Goal: Communication & Community: Answer question/provide support

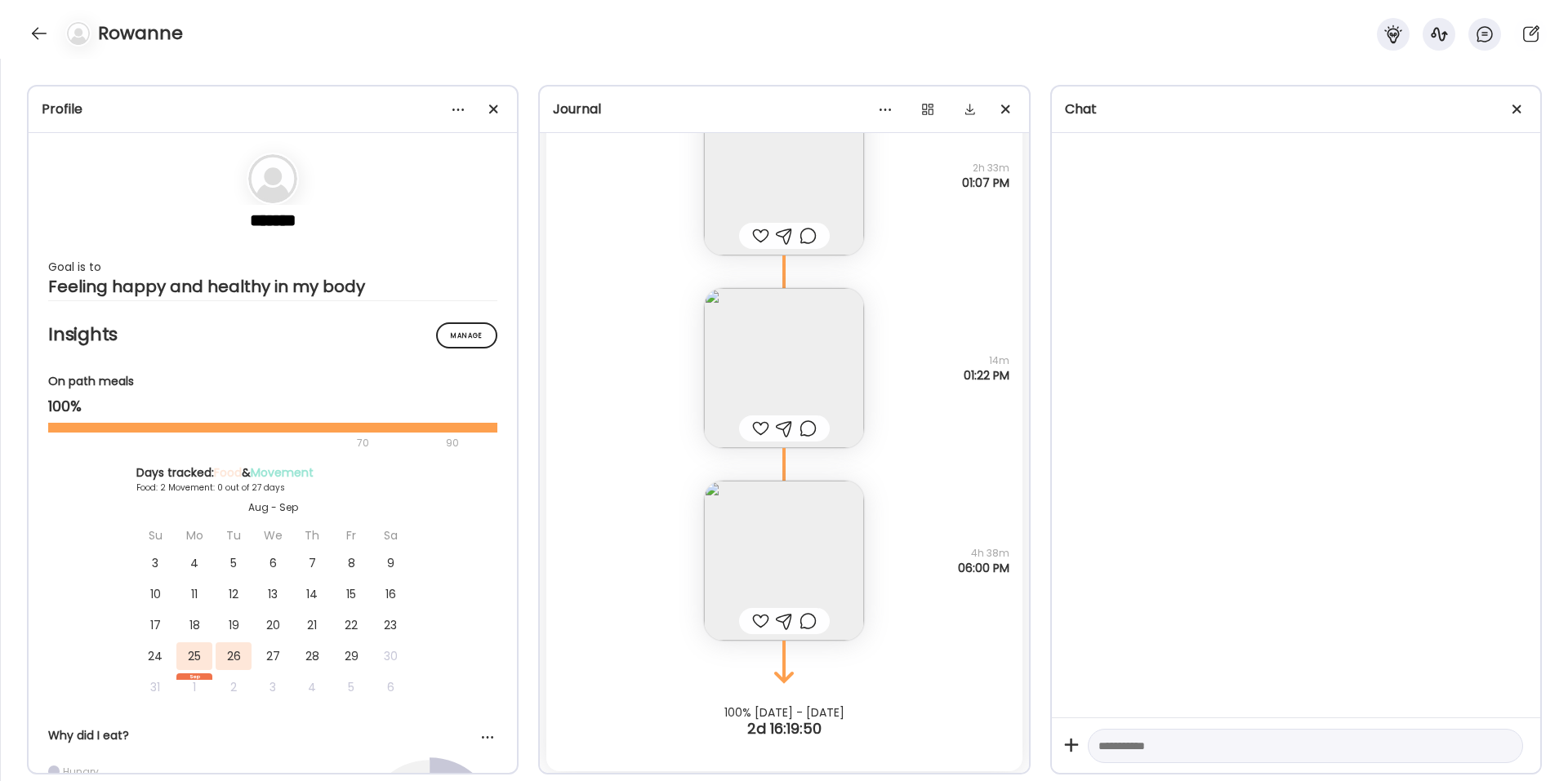
scroll to position [7816, 0]
click at [801, 526] on div at bounding box center [808, 616] width 17 height 20
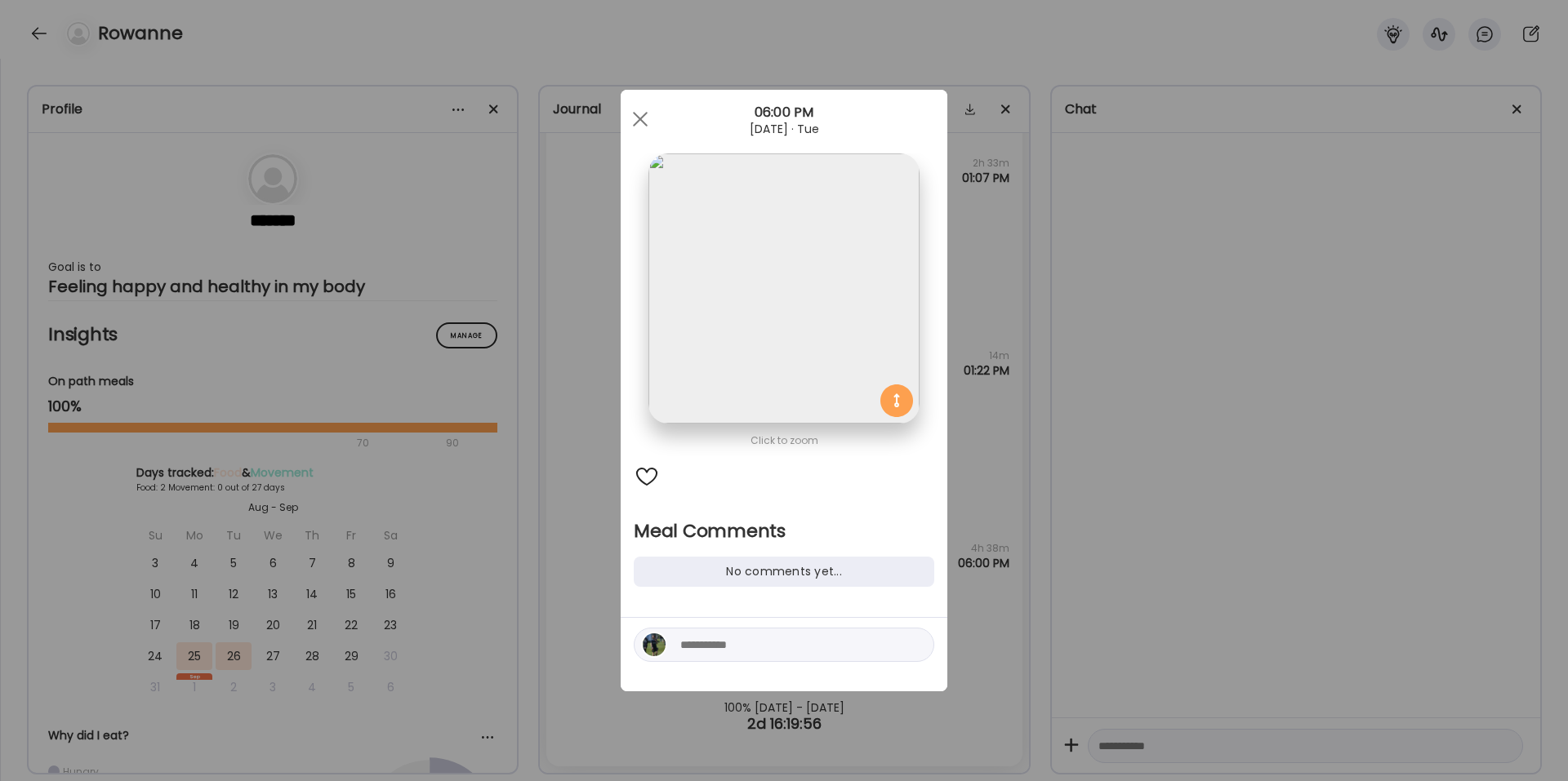
click at [778, 526] on textarea at bounding box center [790, 645] width 220 height 20
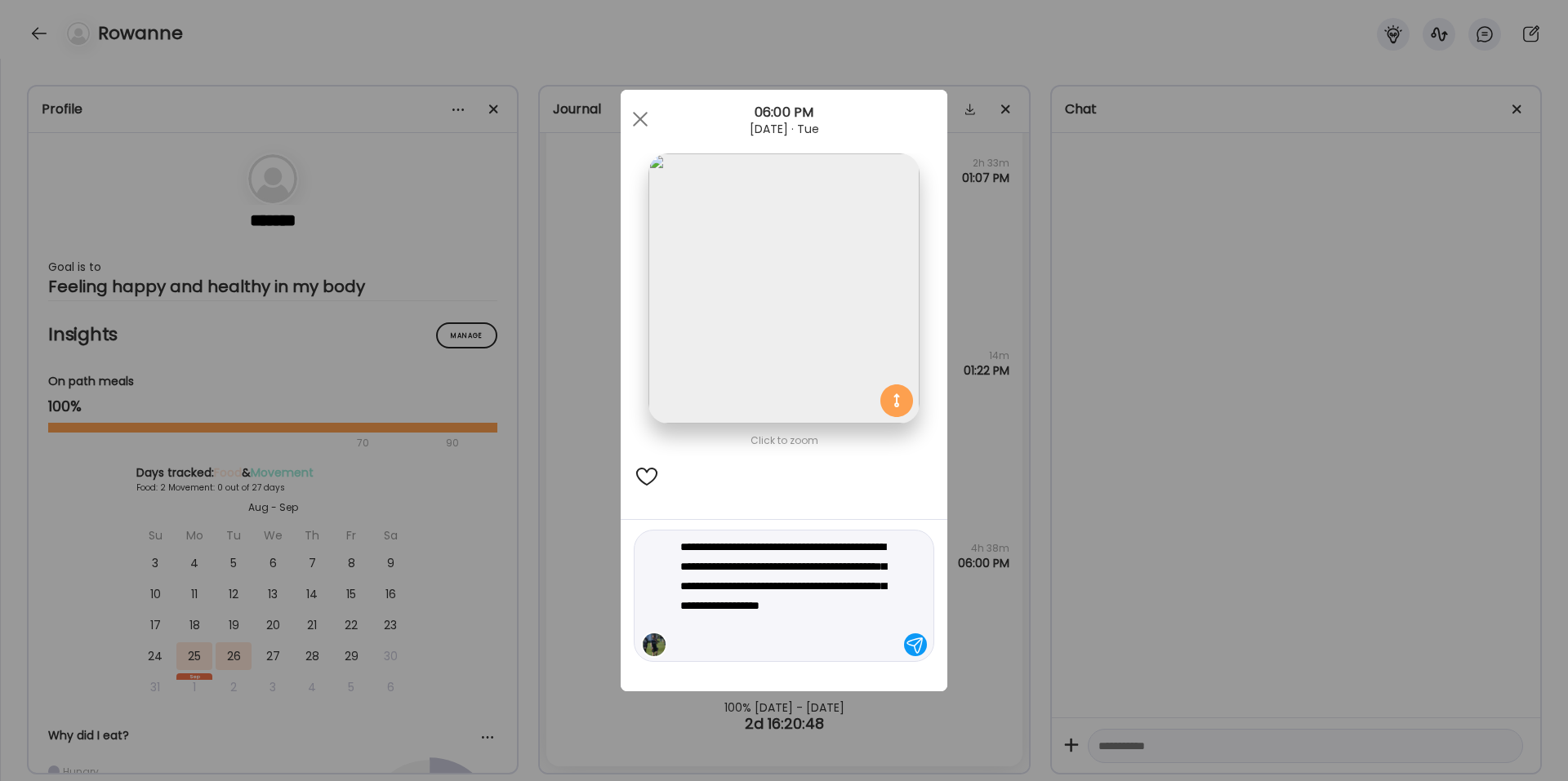
type textarea "**********"
click at [912, 526] on div at bounding box center [915, 645] width 23 height 23
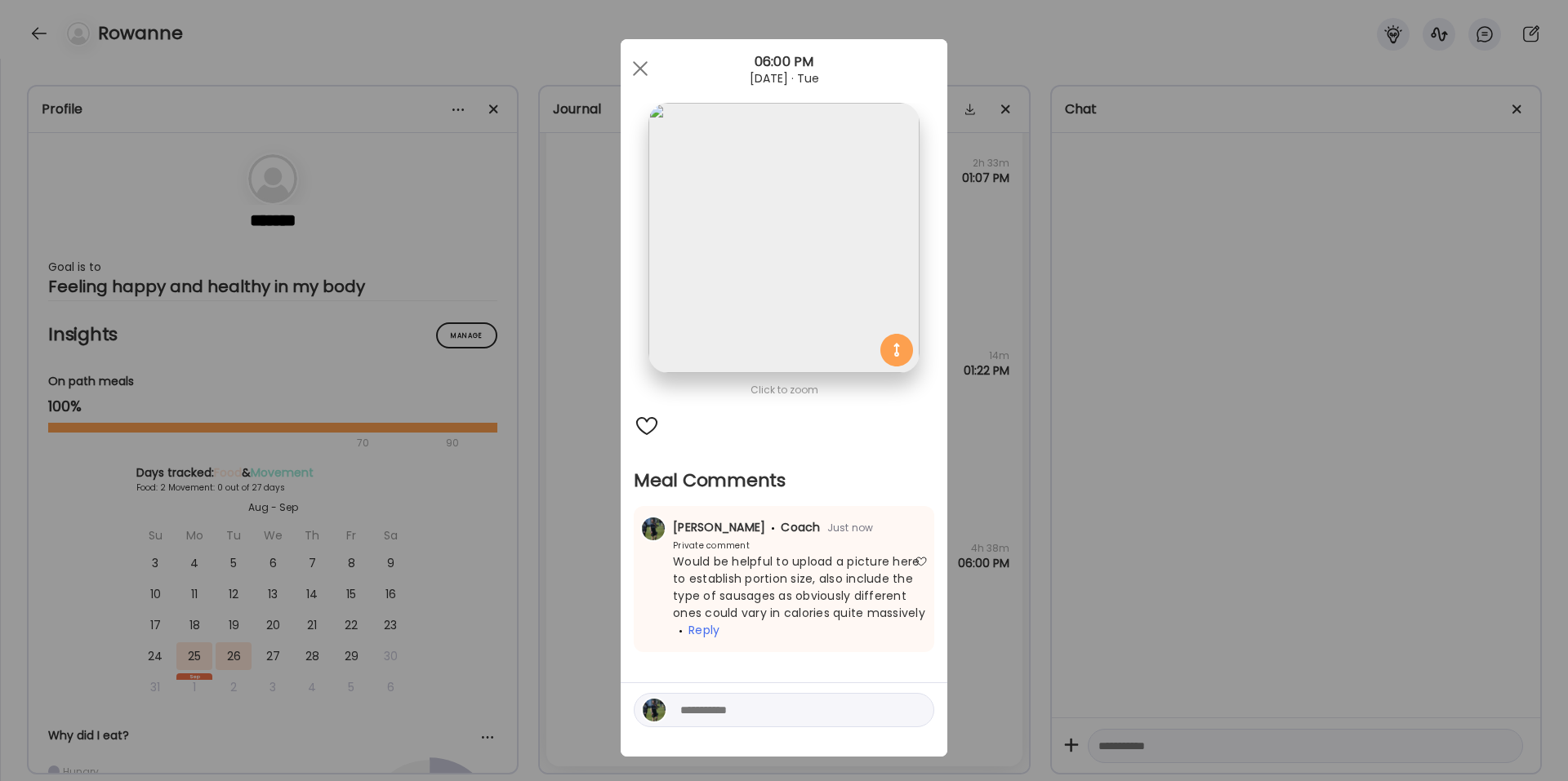
click at [971, 469] on div "Ate Coach Dashboard Wahoo! It’s official Take a moment to set up your Coach Pro…" at bounding box center [784, 390] width 1568 height 781
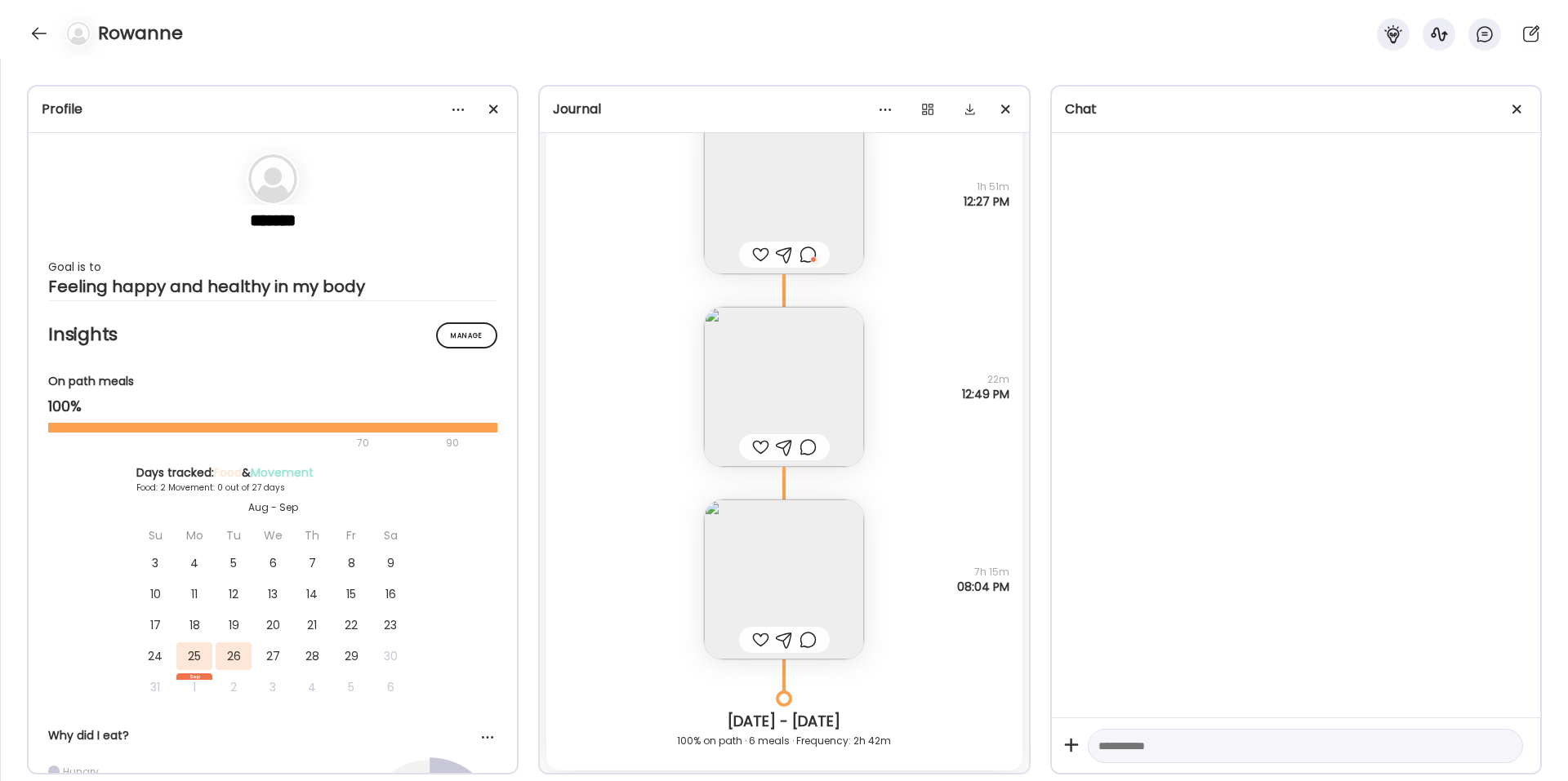
scroll to position [6425, 0]
click at [781, 526] on img at bounding box center [784, 581] width 160 height 160
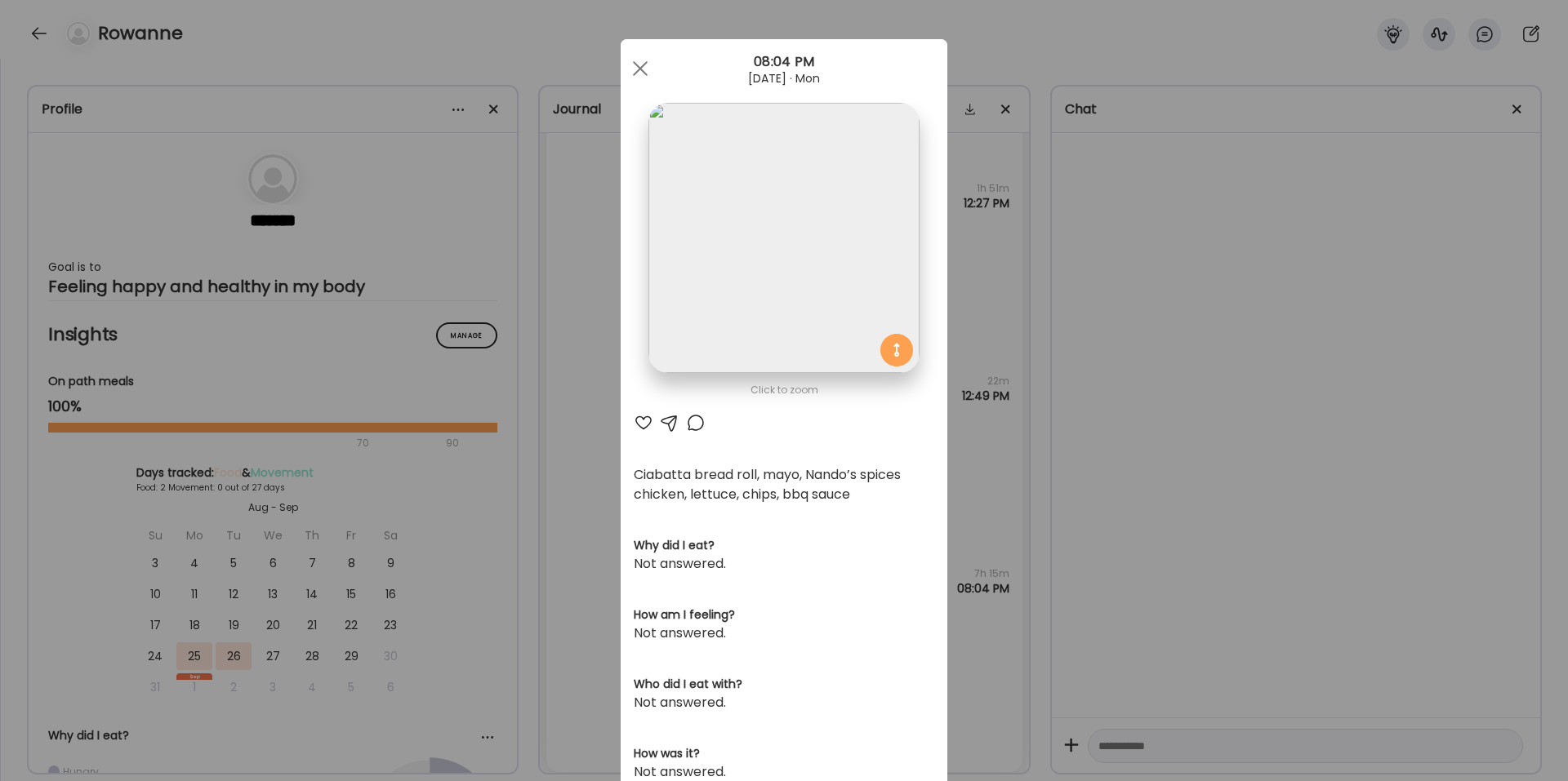
click at [693, 424] on div at bounding box center [696, 423] width 20 height 20
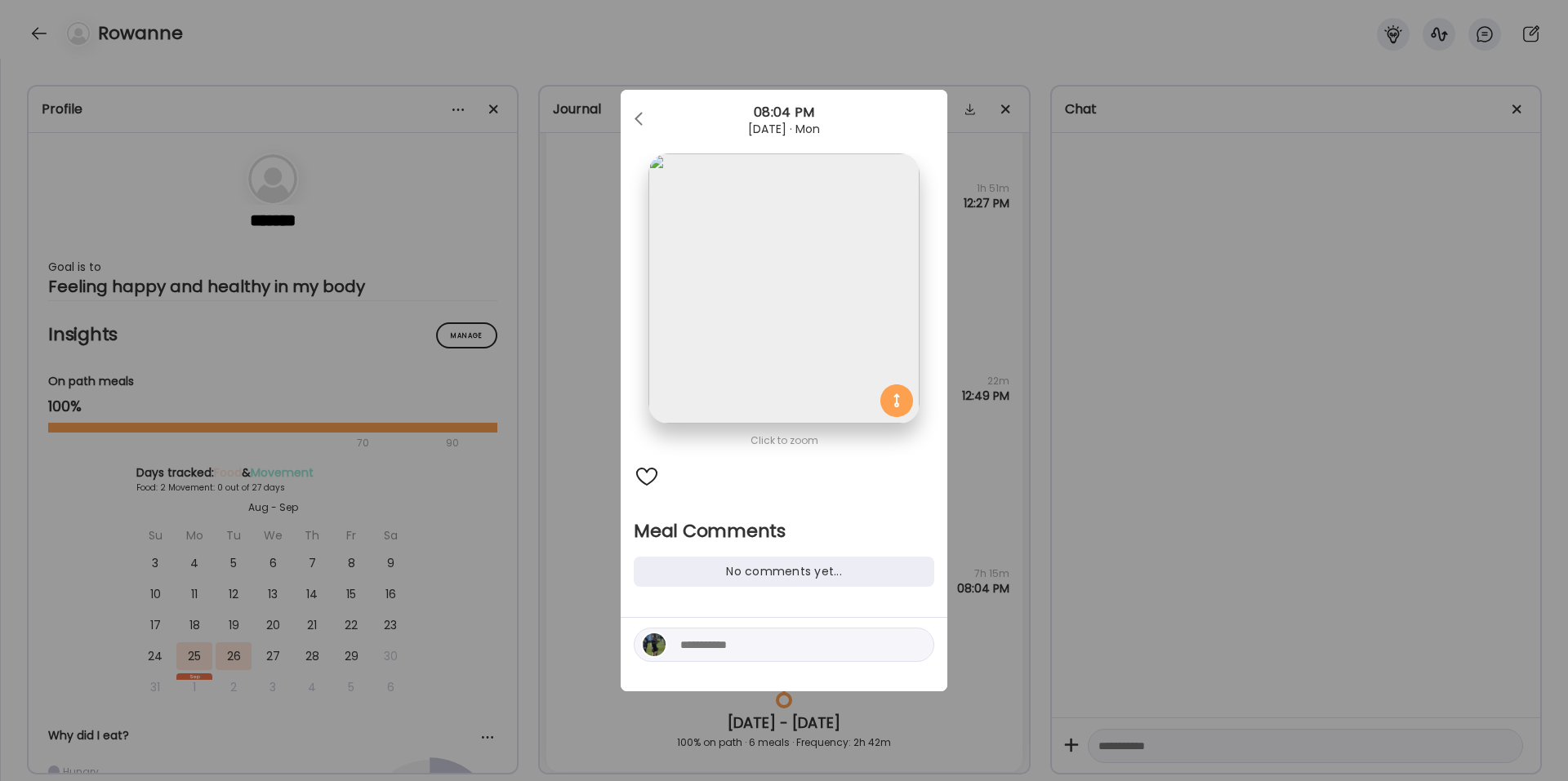
click at [712, 526] on textarea at bounding box center [790, 645] width 220 height 20
type textarea "**********"
click at [913, 526] on div at bounding box center [915, 645] width 23 height 23
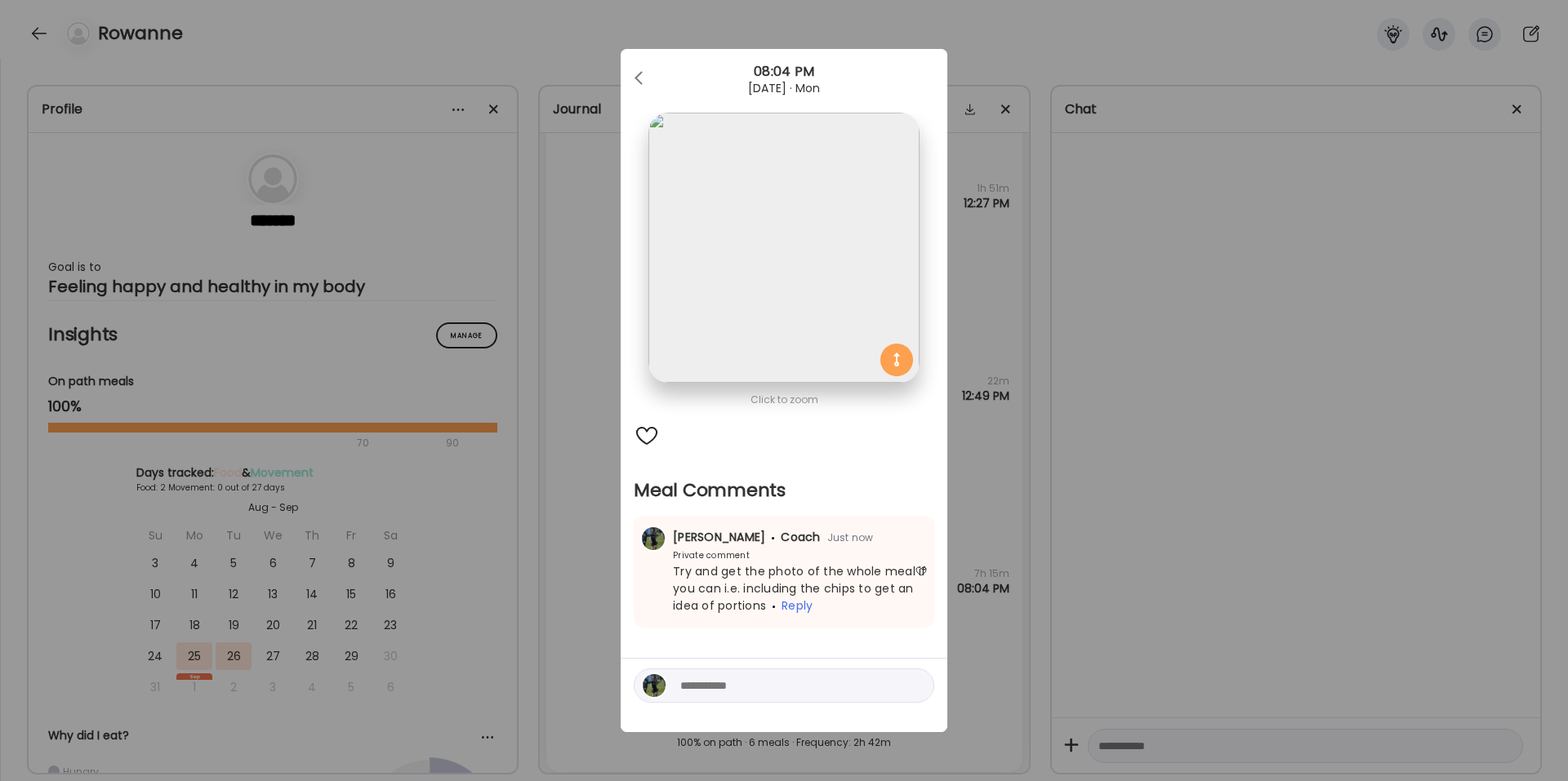
click at [1115, 526] on div "Ate Coach Dashboard Wahoo! It’s official Take a moment to set up your Coach Pro…" at bounding box center [784, 390] width 1568 height 781
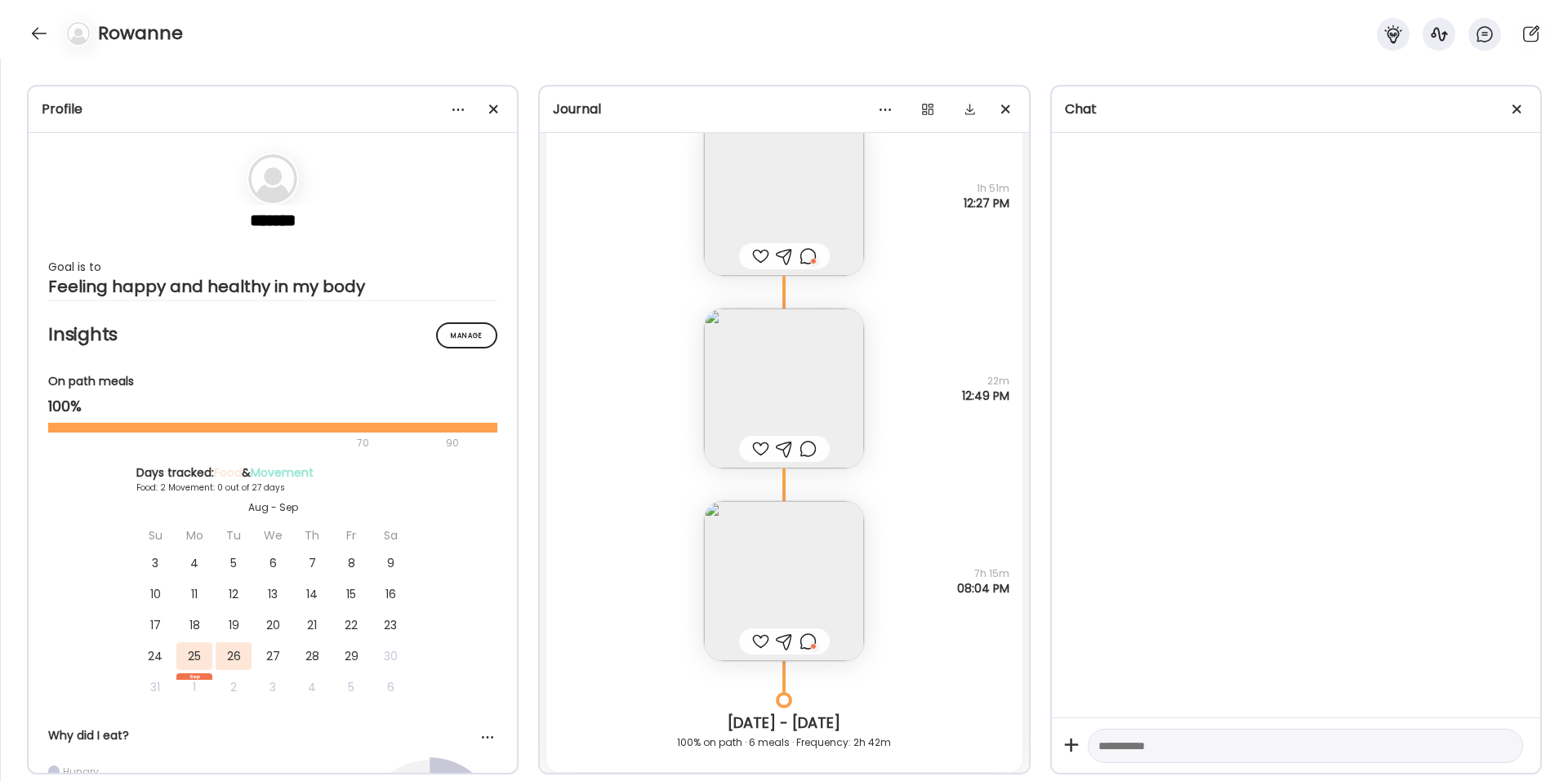
click at [1115, 526] on textarea at bounding box center [1290, 746] width 385 height 20
type textarea "**********"
click at [37, 33] on div at bounding box center [40, 34] width 26 height 26
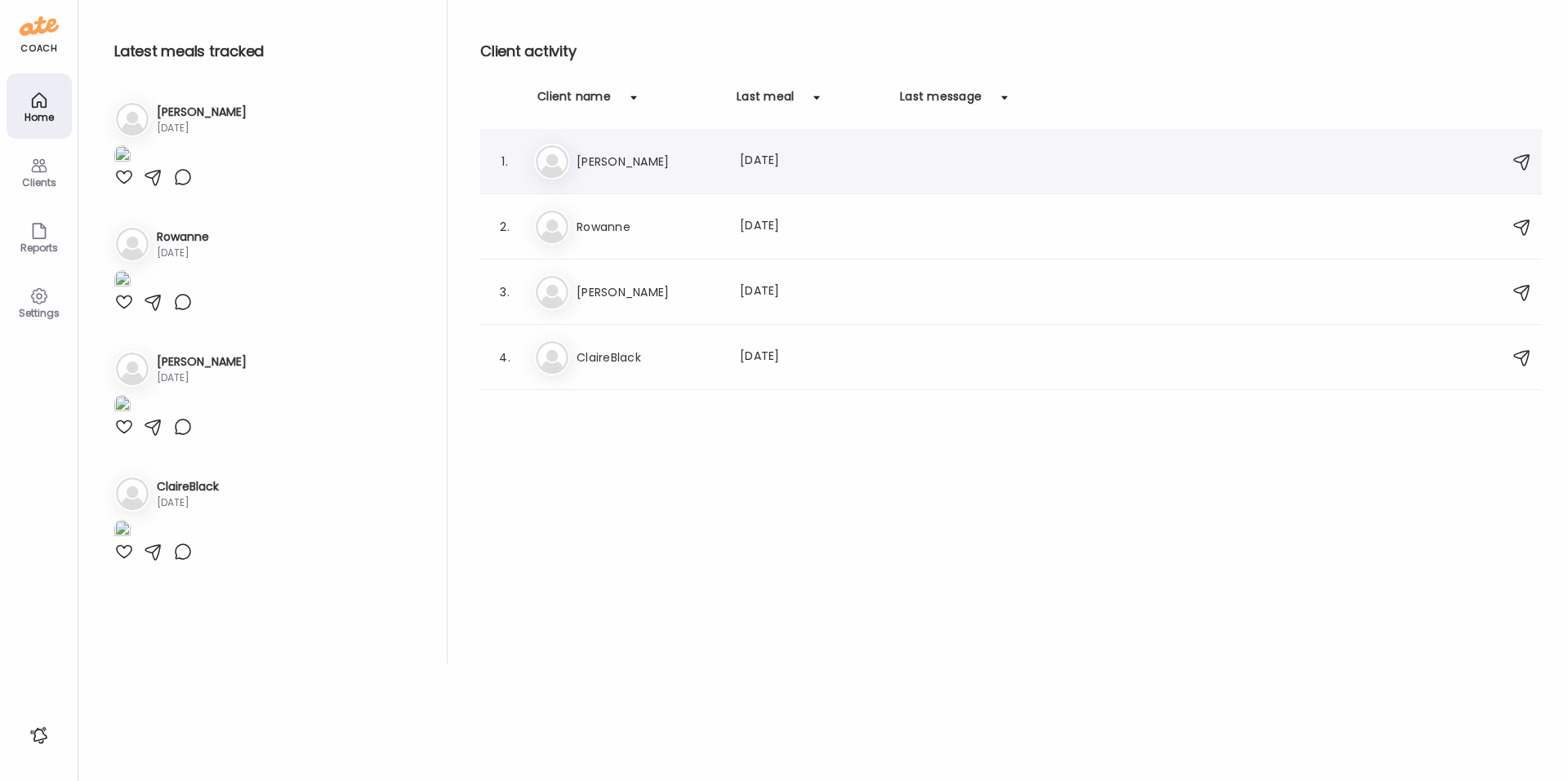
click at [583, 156] on h3 "[PERSON_NAME]" at bounding box center [649, 162] width 144 height 20
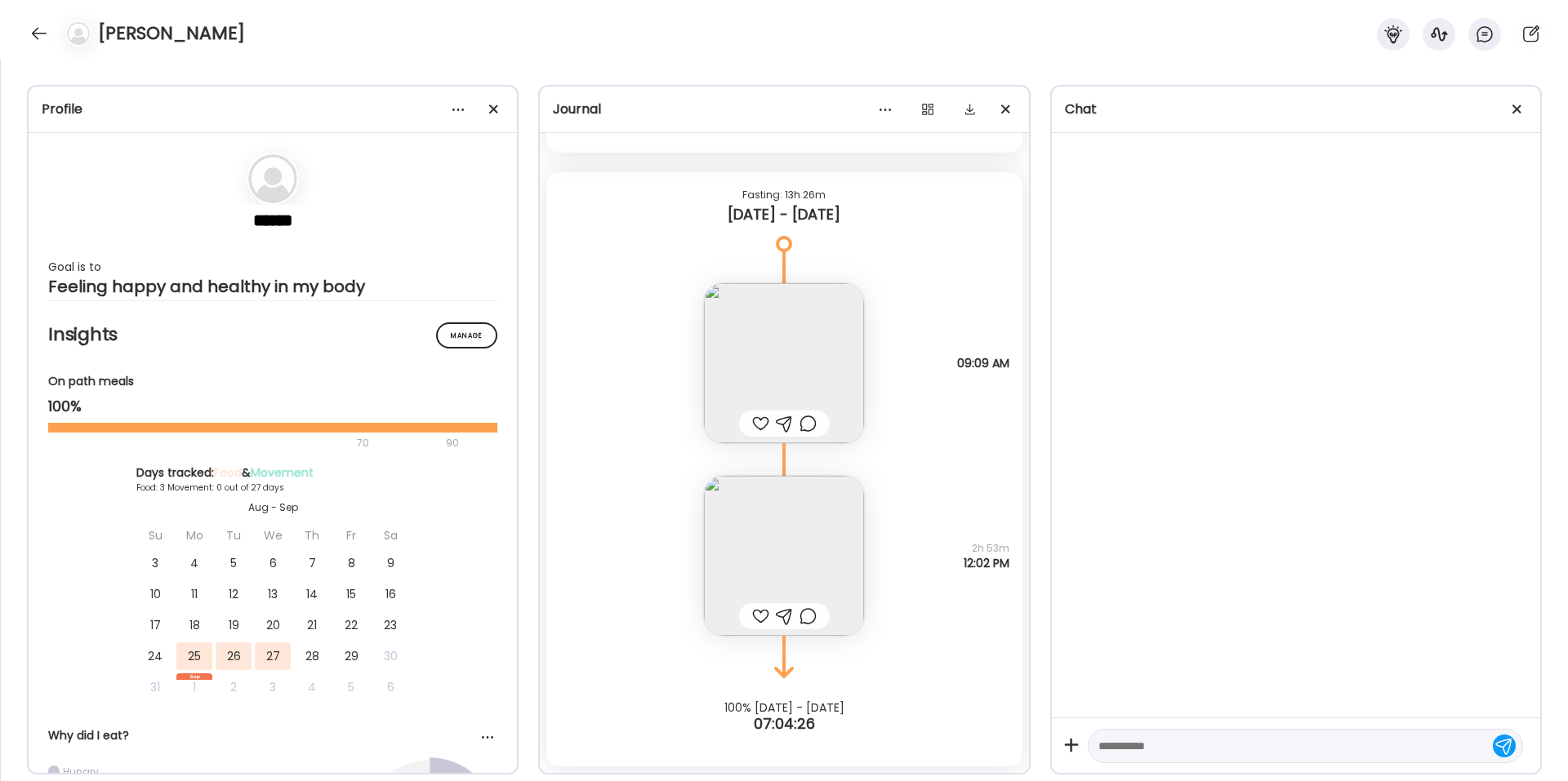
scroll to position [1189, 0]
click at [758, 422] on div at bounding box center [760, 424] width 17 height 20
click at [808, 526] on div at bounding box center [808, 616] width 17 height 20
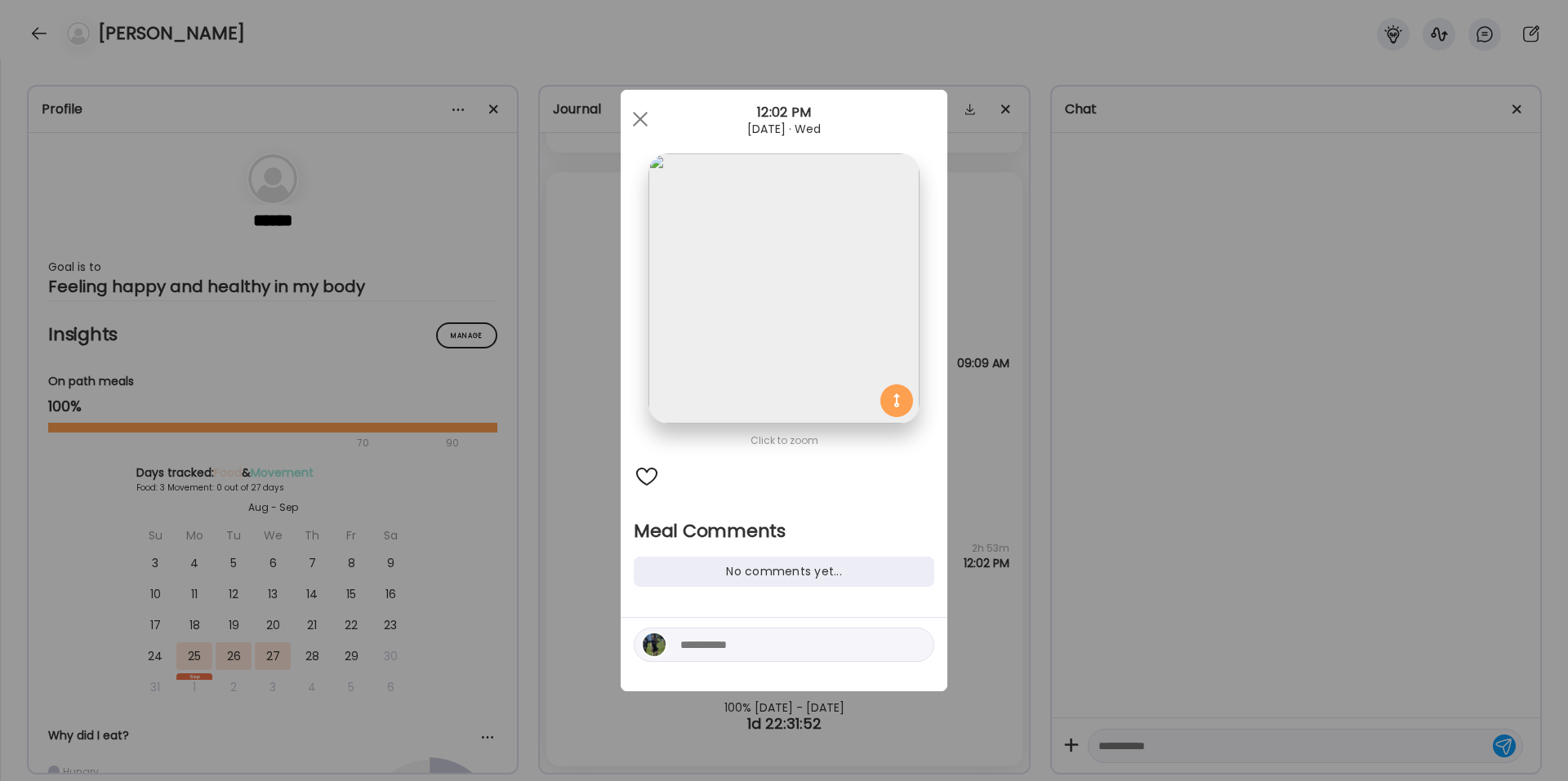
click at [757, 526] on textarea at bounding box center [790, 645] width 220 height 20
type textarea "**********"
click at [913, 526] on div at bounding box center [915, 645] width 23 height 23
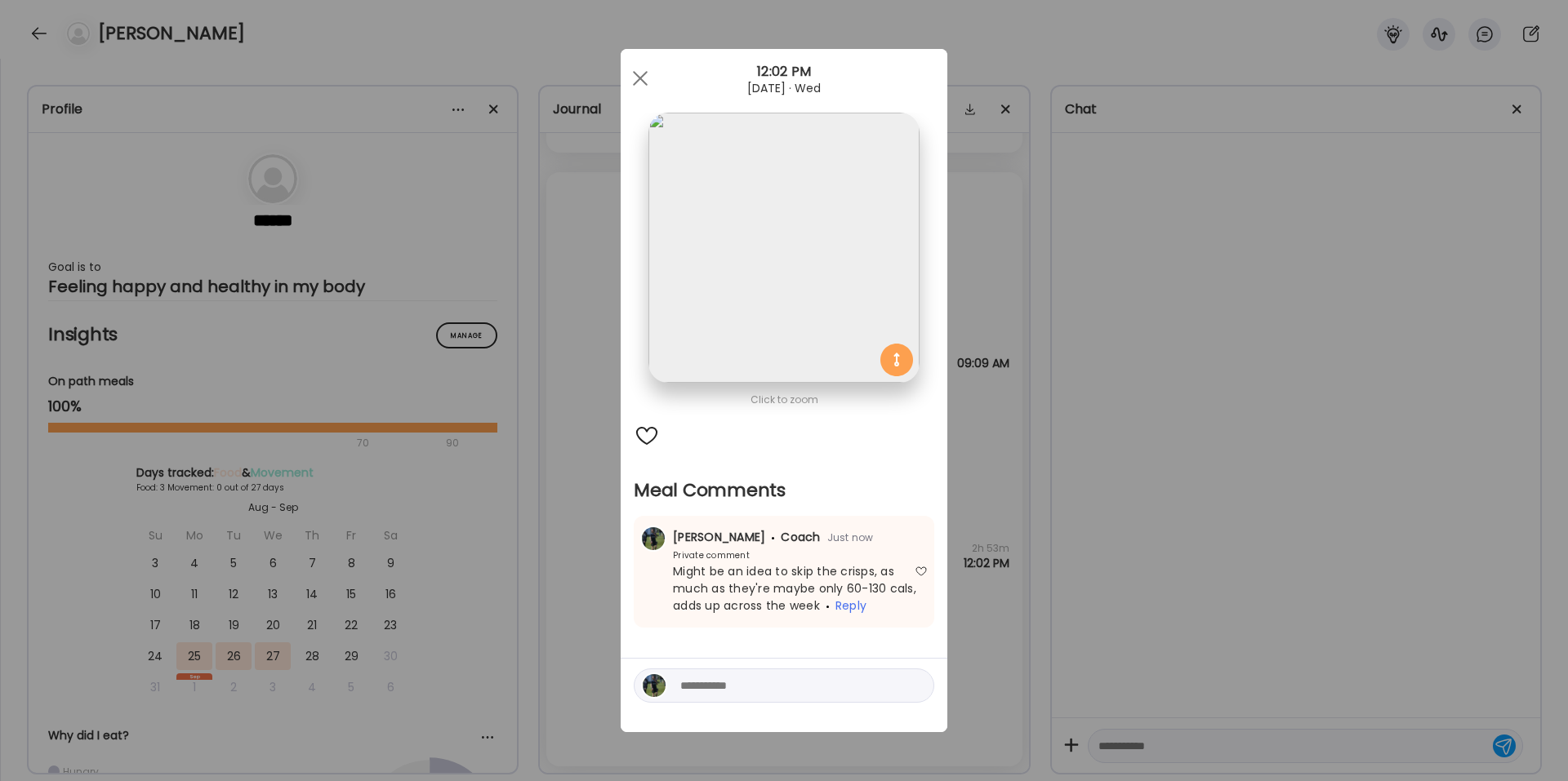
click at [1026, 526] on div "Ate Coach Dashboard Wahoo! It’s official Take a moment to set up your Coach Pro…" at bounding box center [784, 390] width 1568 height 781
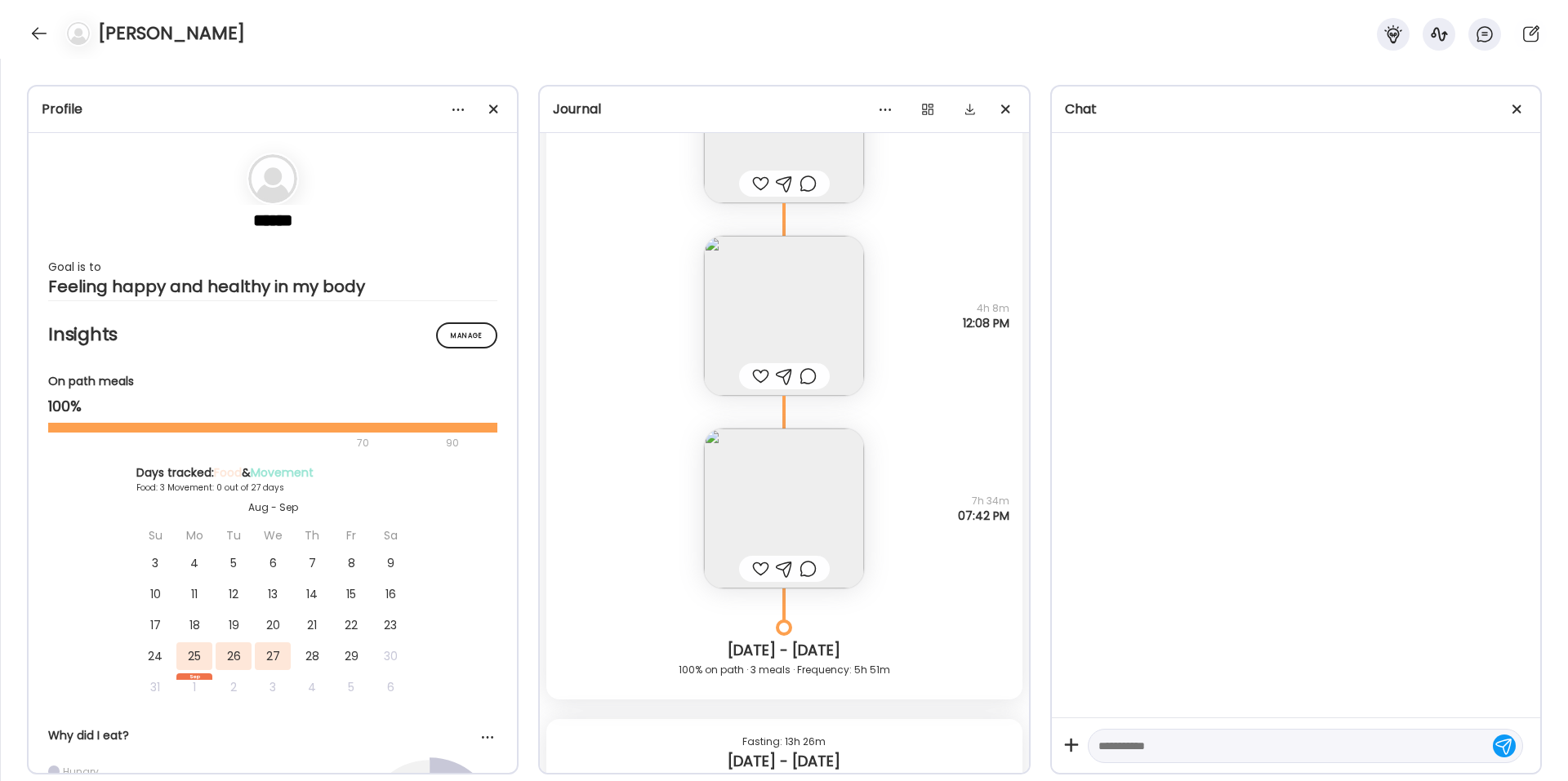
scroll to position [641, 0]
click at [806, 526] on div at bounding box center [808, 570] width 17 height 20
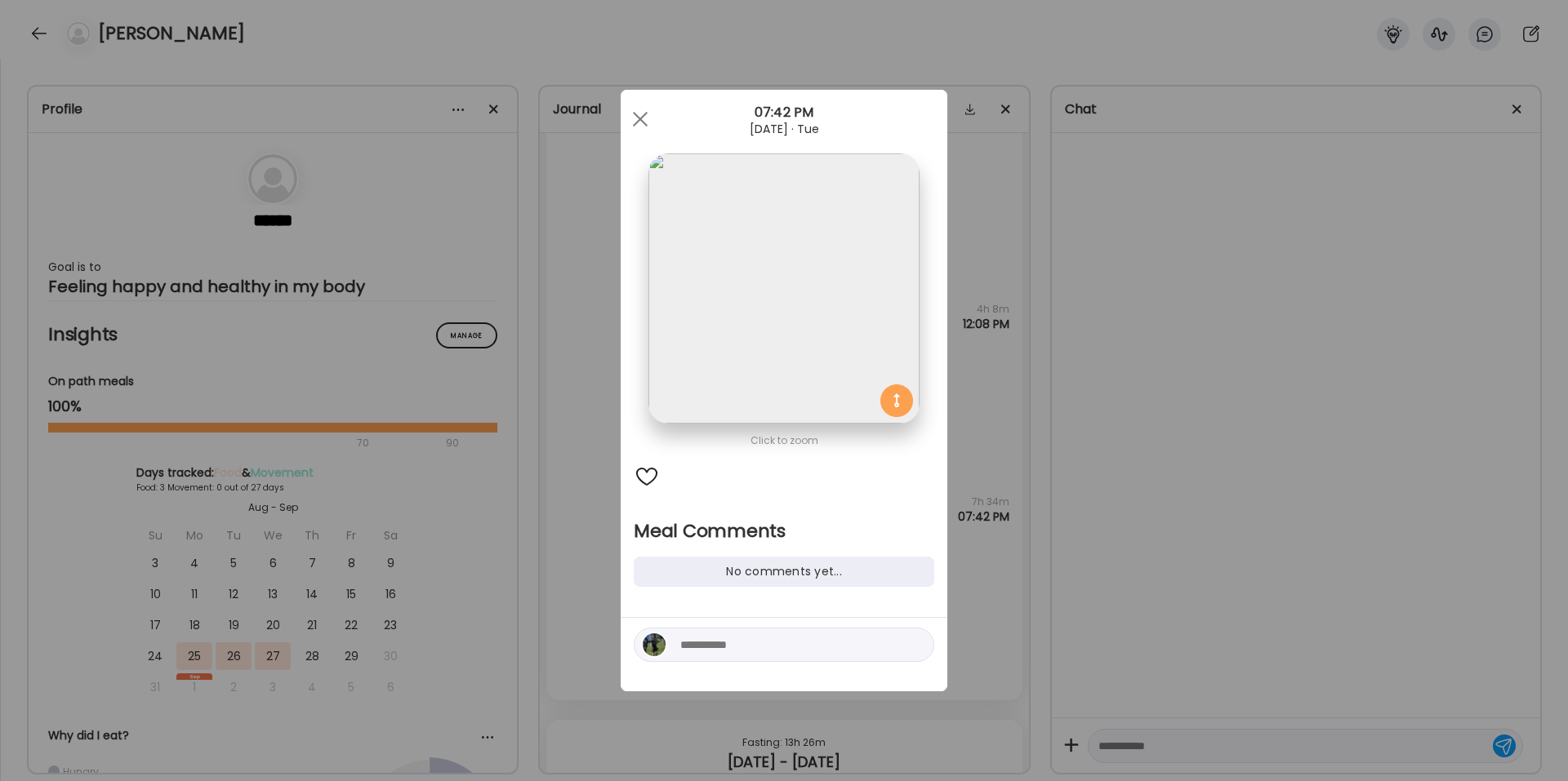
click at [753, 526] on textarea at bounding box center [790, 645] width 220 height 20
click at [966, 443] on div "Ate Coach Dashboard Wahoo! It’s official Take a moment to set up your Coach Pro…" at bounding box center [784, 390] width 1568 height 781
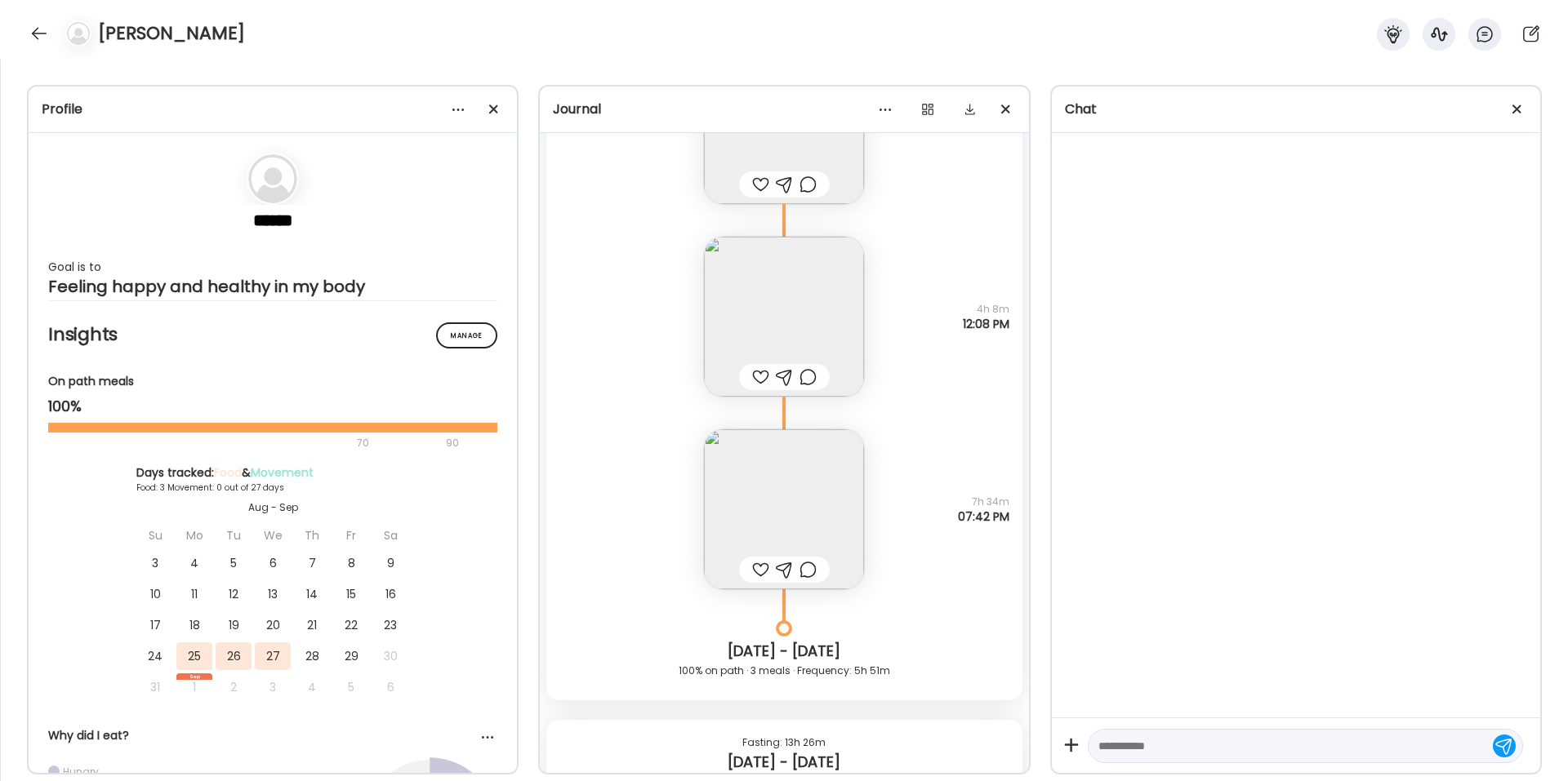
click at [797, 483] on img at bounding box center [784, 509] width 160 height 160
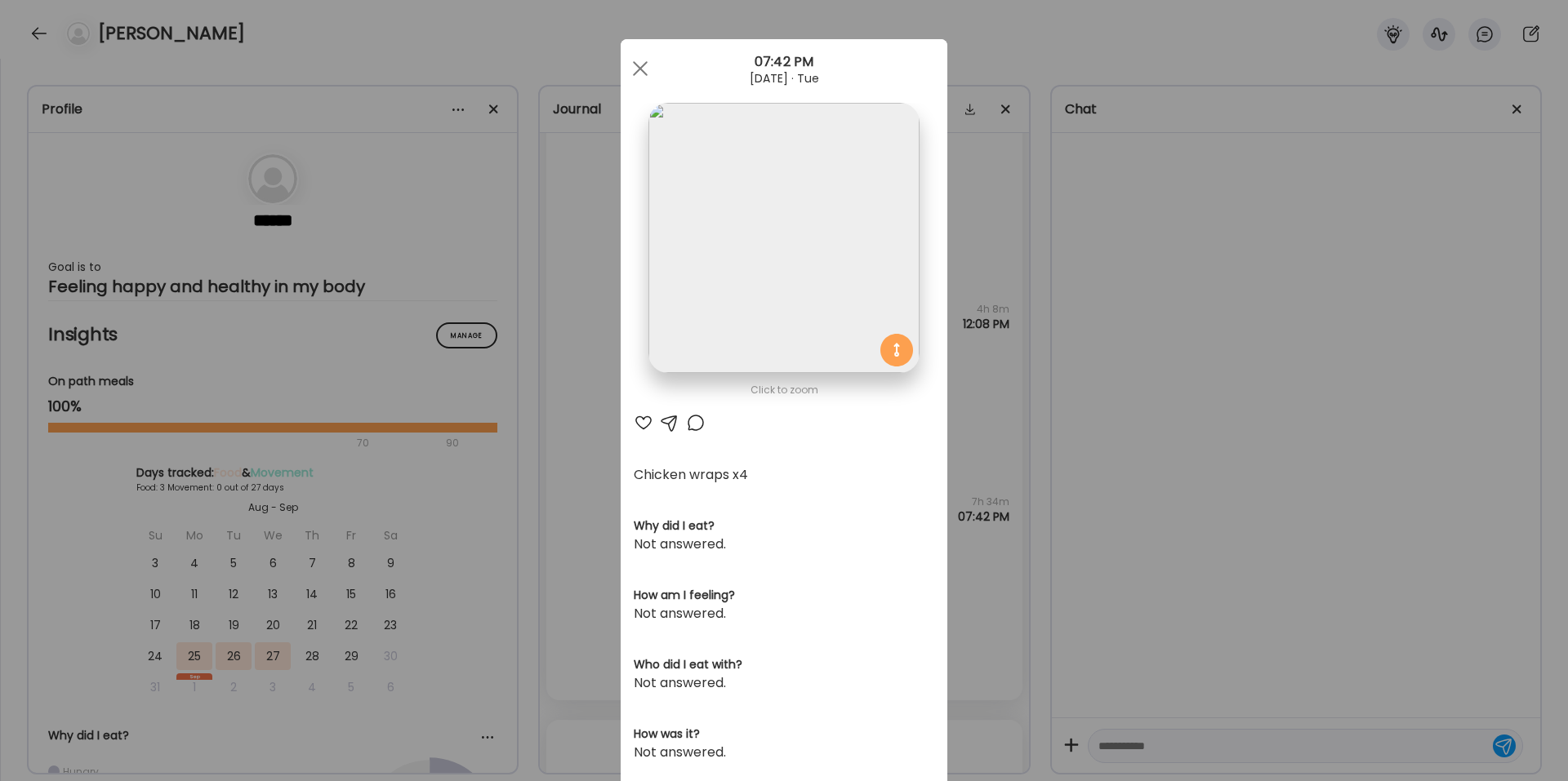
click at [690, 426] on div at bounding box center [696, 423] width 20 height 20
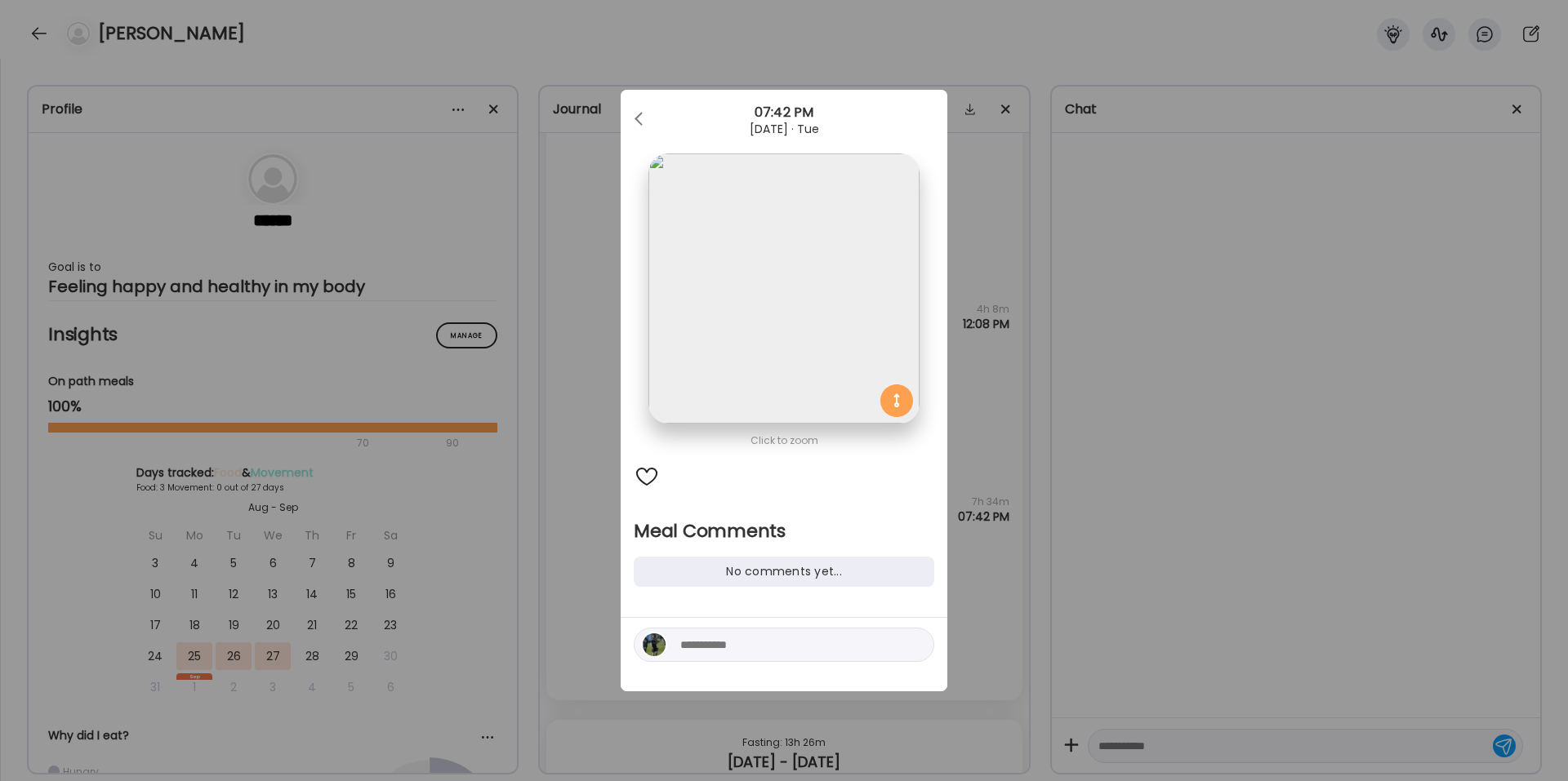
click at [721, 526] on textarea at bounding box center [790, 645] width 220 height 20
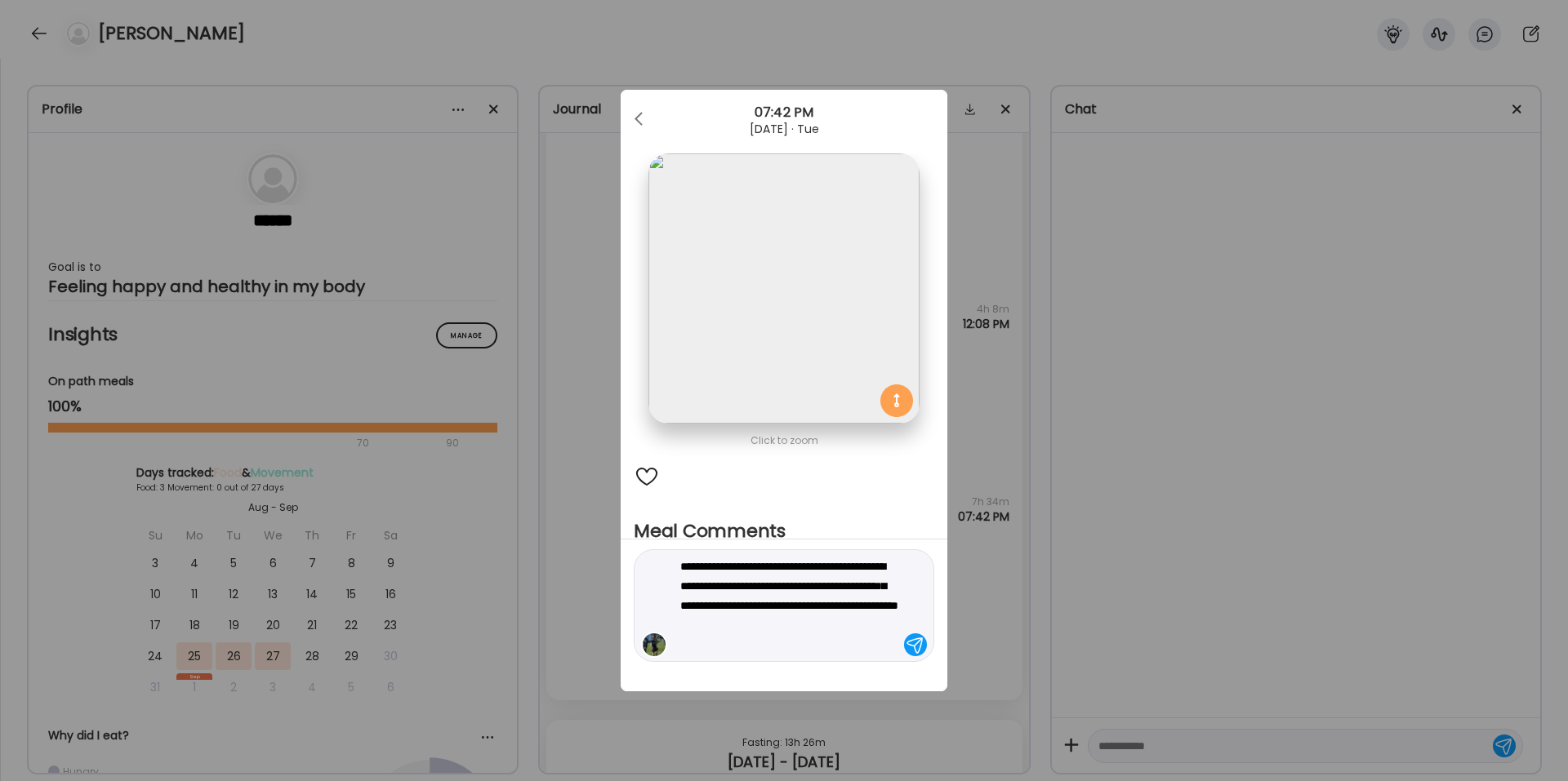
click at [831, 526] on textarea "**********" at bounding box center [790, 606] width 220 height 98
click at [748, 526] on div "**********" at bounding box center [784, 606] width 300 height 113
click at [737, 526] on textarea "**********" at bounding box center [790, 606] width 220 height 98
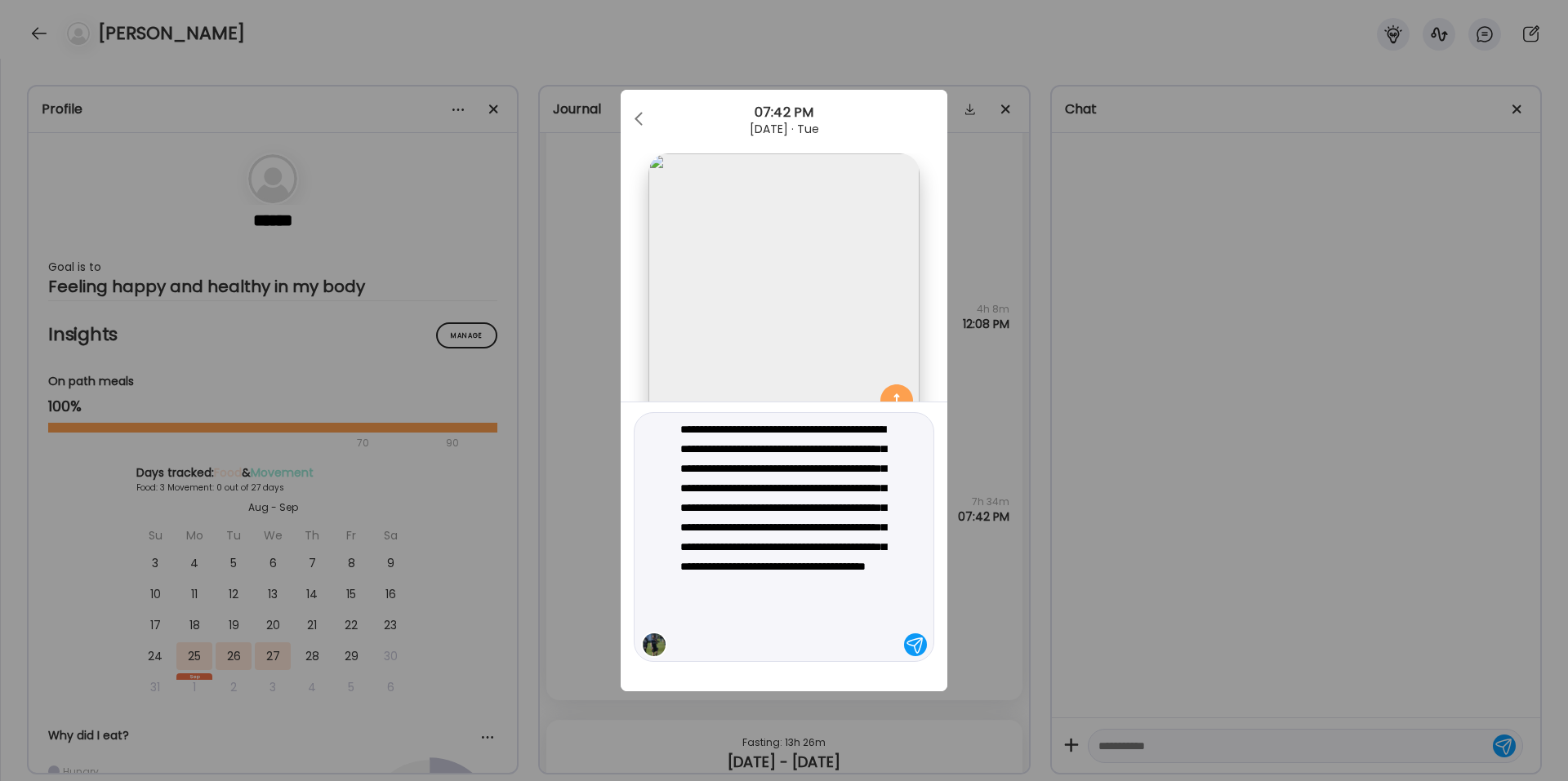
type textarea "**********"
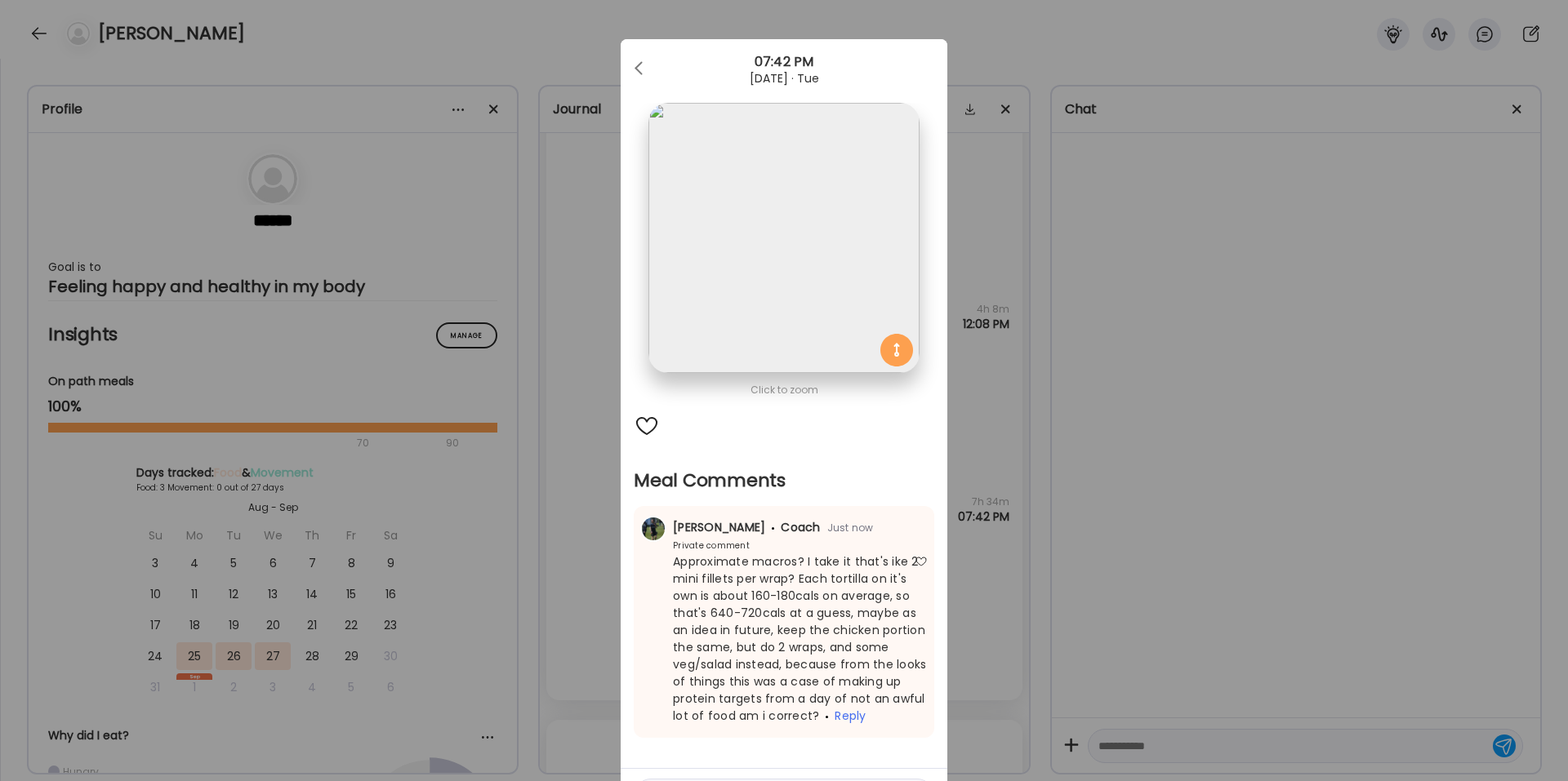
click at [996, 426] on div "Ate Coach Dashboard Wahoo! It’s official Take a moment to set up your Coach Pro…" at bounding box center [784, 390] width 1568 height 781
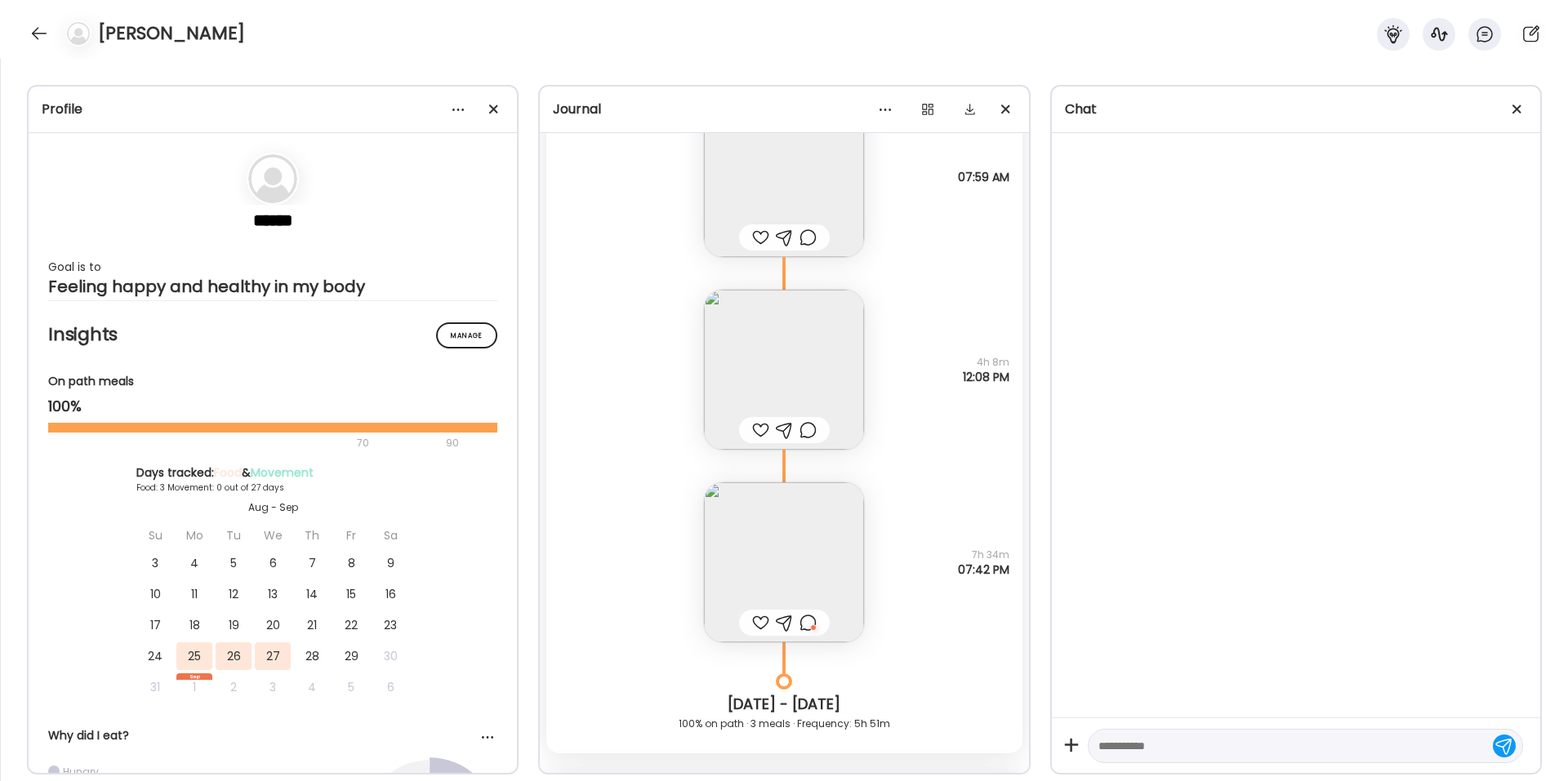
scroll to position [577, 0]
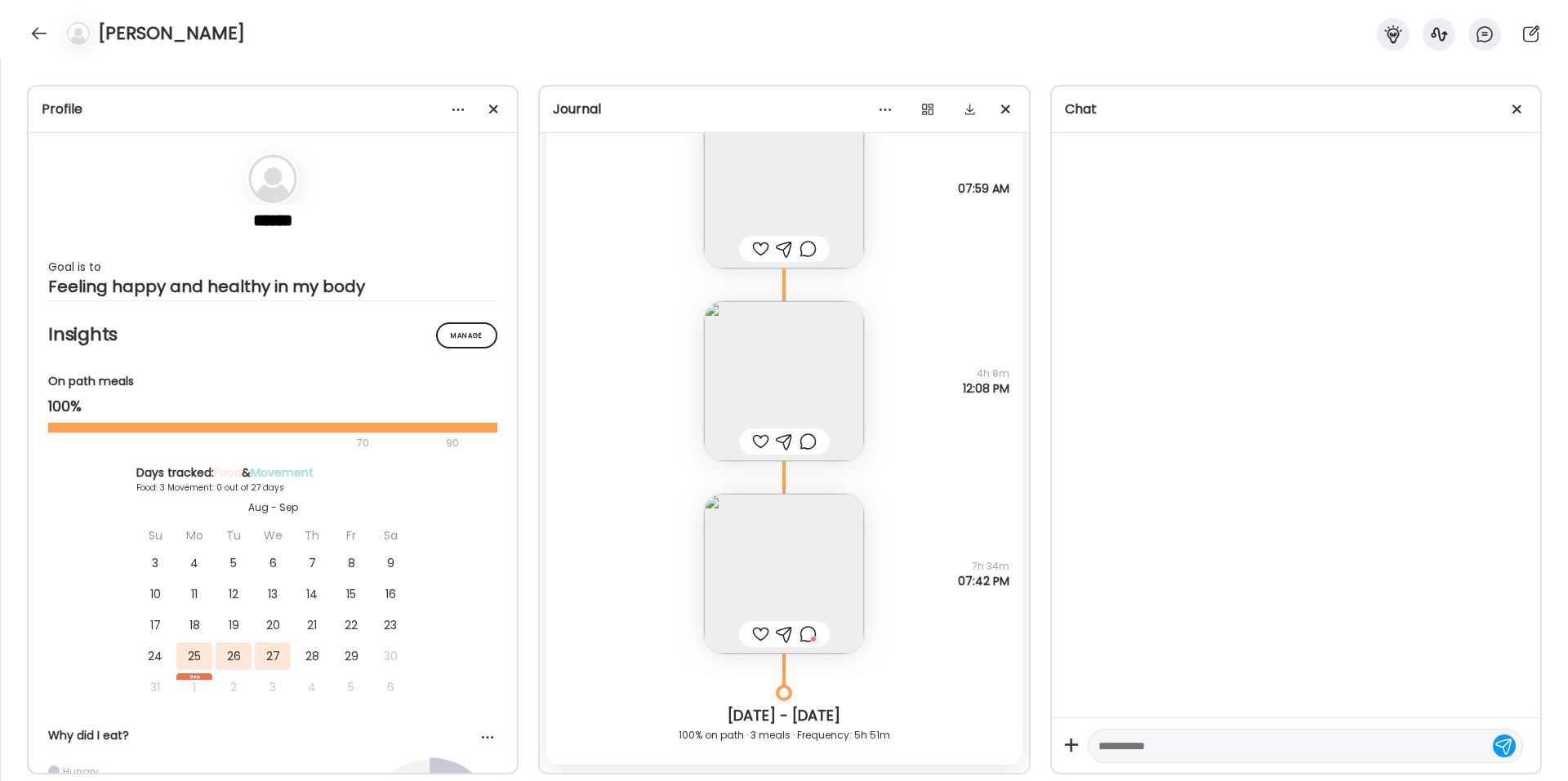
click at [790, 393] on img at bounding box center [784, 381] width 160 height 160
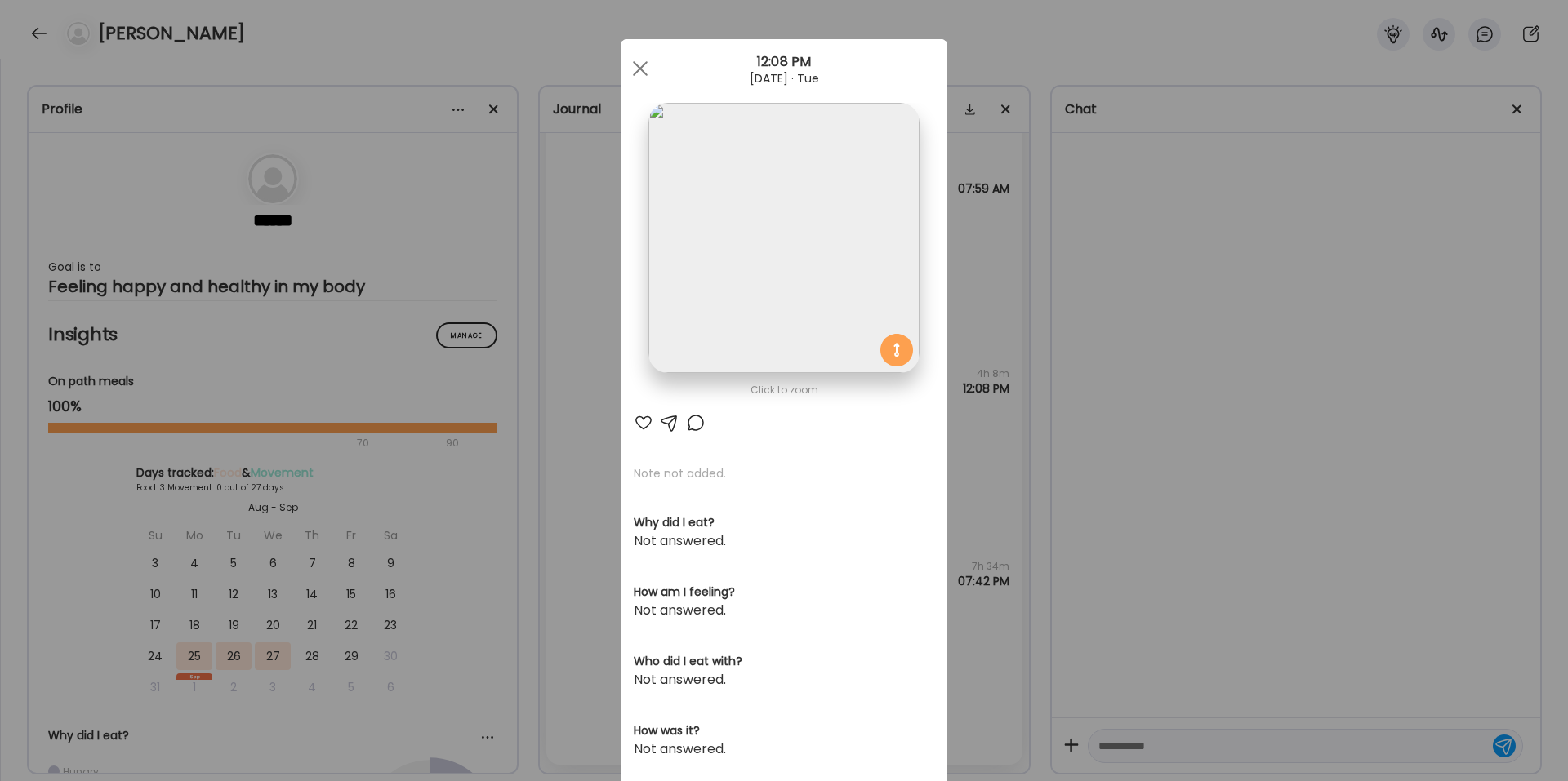
click at [693, 421] on div at bounding box center [696, 423] width 20 height 20
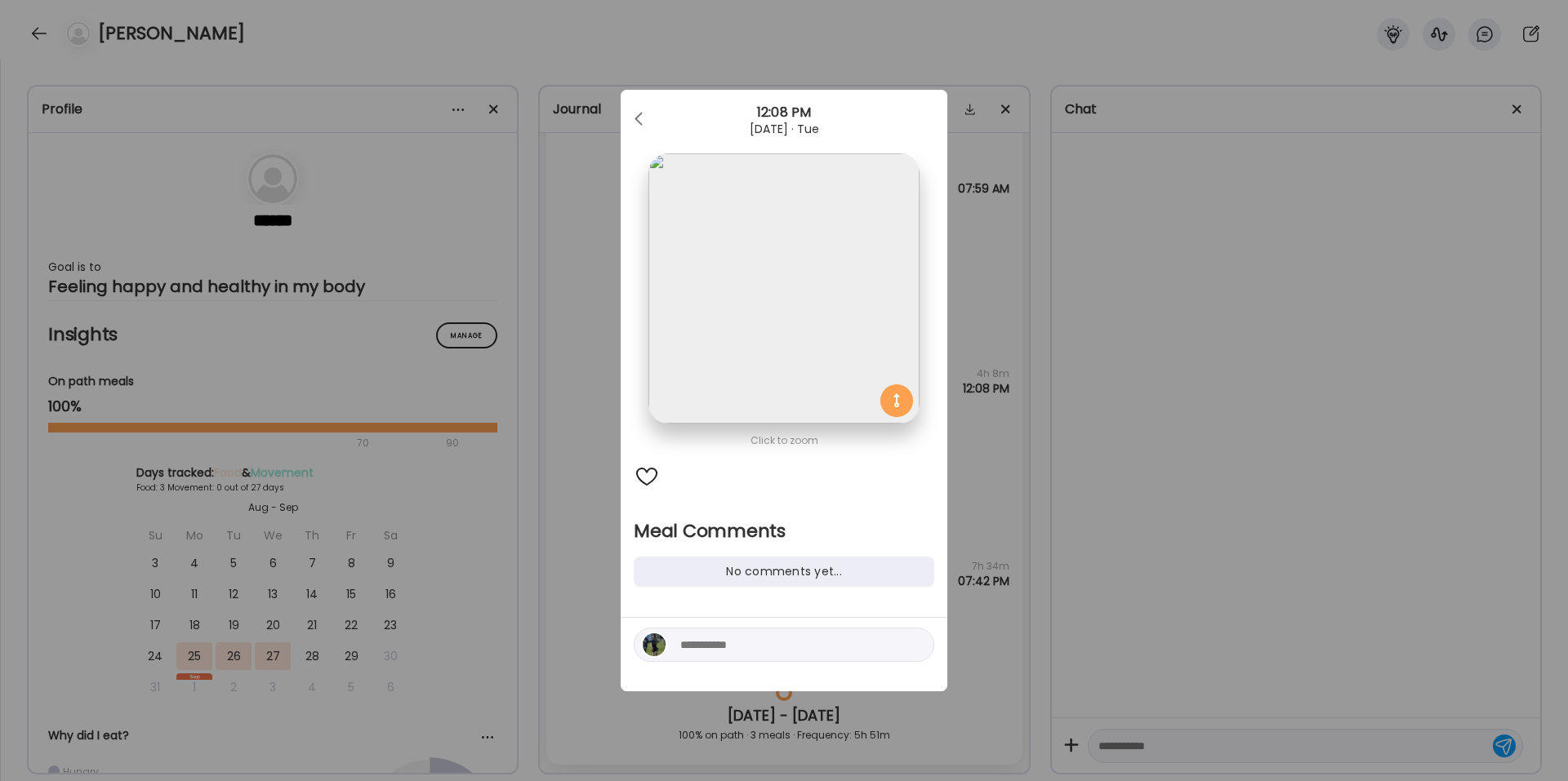
click at [711, 526] on textarea at bounding box center [790, 645] width 220 height 20
type textarea "**********"
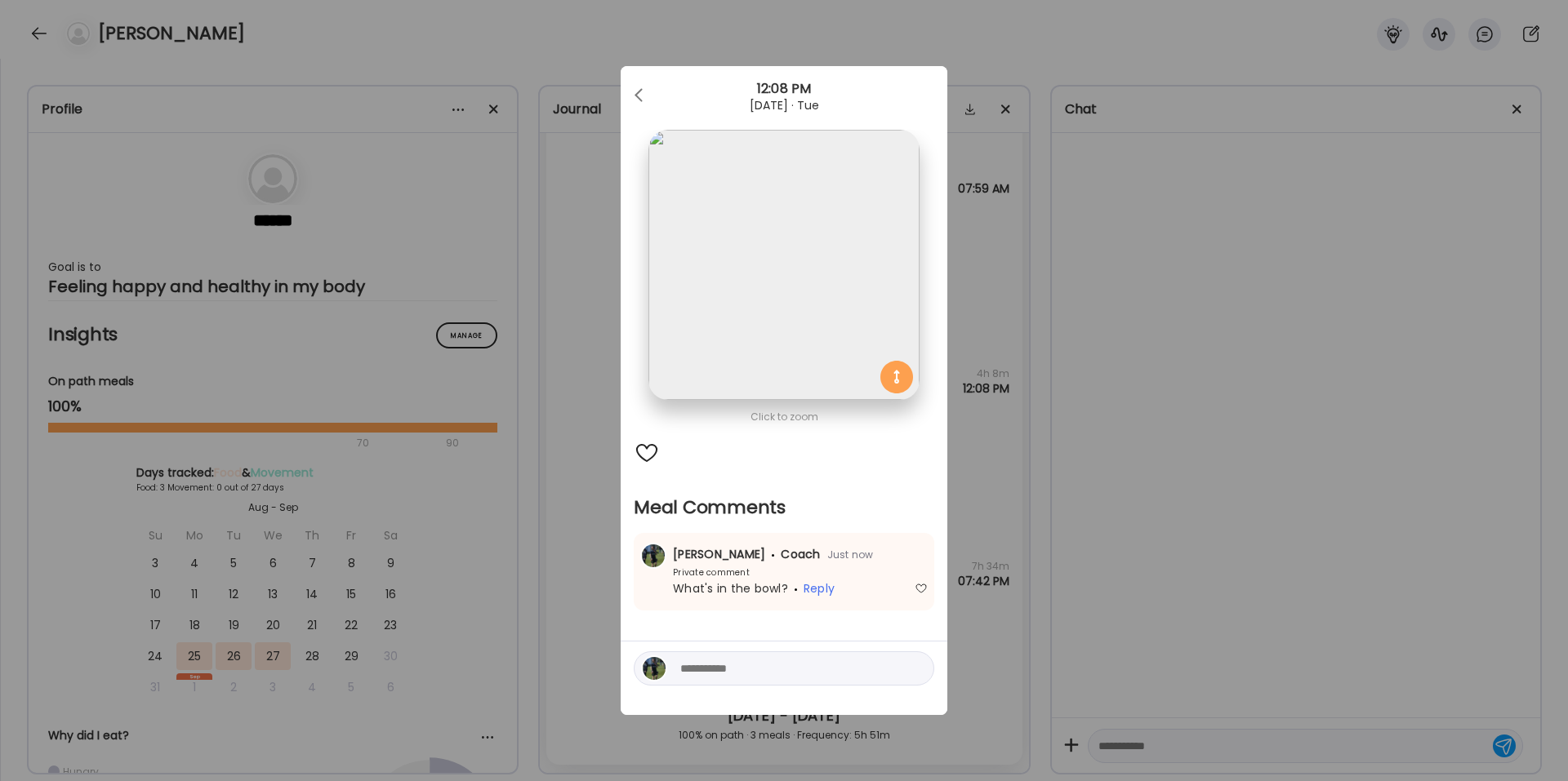
click at [996, 446] on div "Ate Coach Dashboard Wahoo! It’s official Take a moment to set up your Coach Pro…" at bounding box center [784, 390] width 1568 height 781
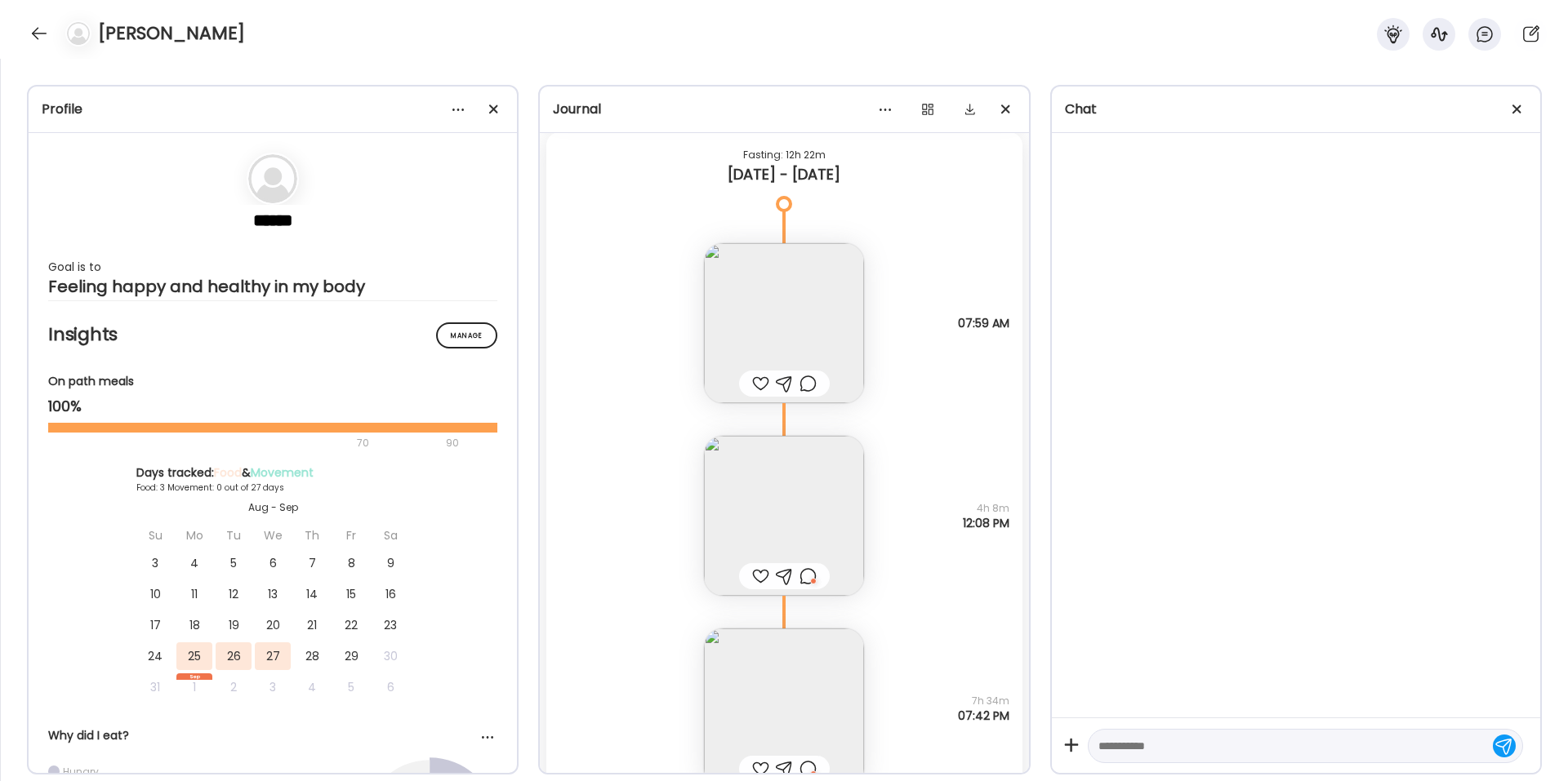
scroll to position [416, 0]
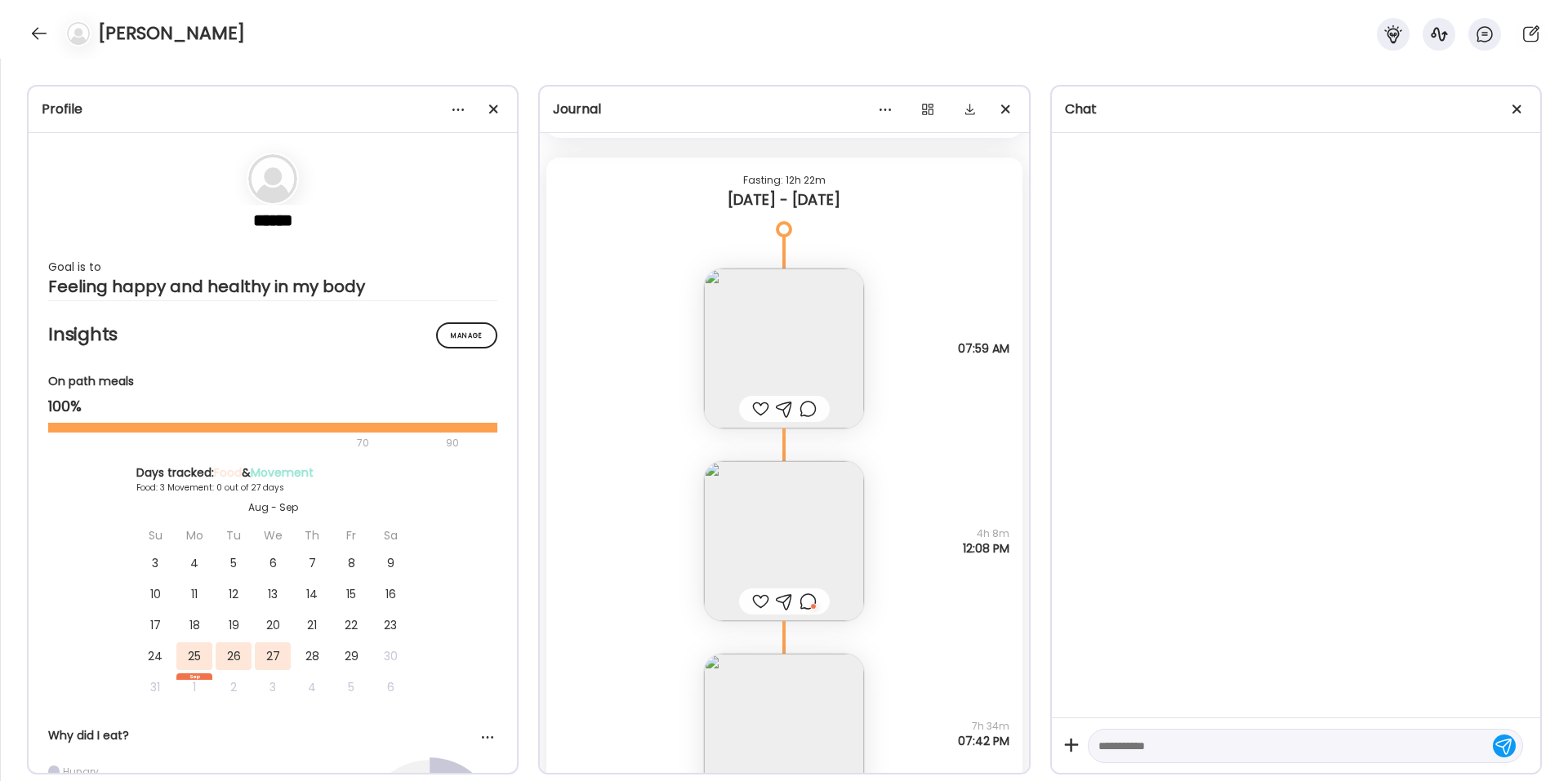
click at [763, 332] on img at bounding box center [784, 348] width 160 height 160
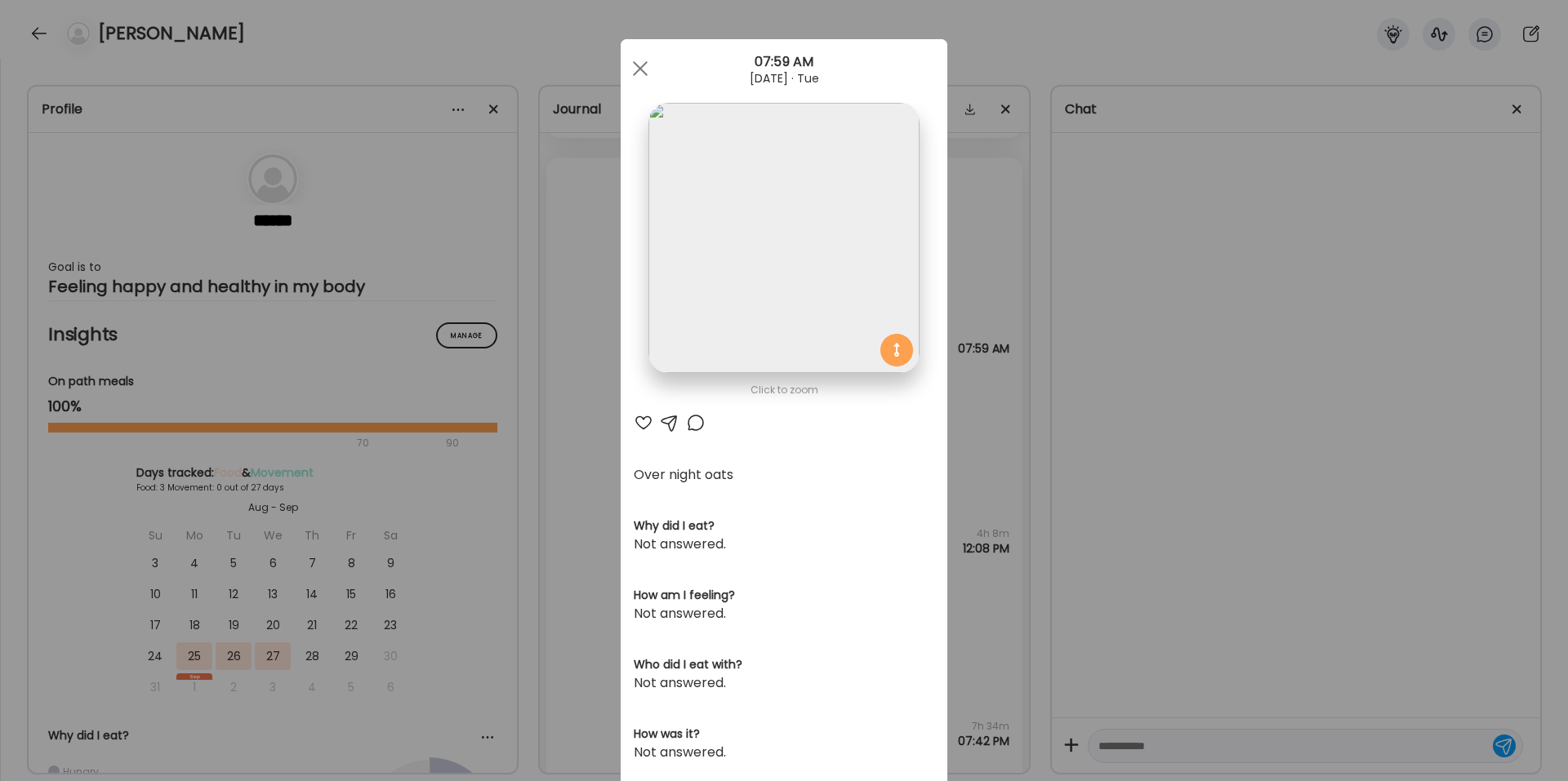
click at [692, 429] on div at bounding box center [696, 423] width 20 height 20
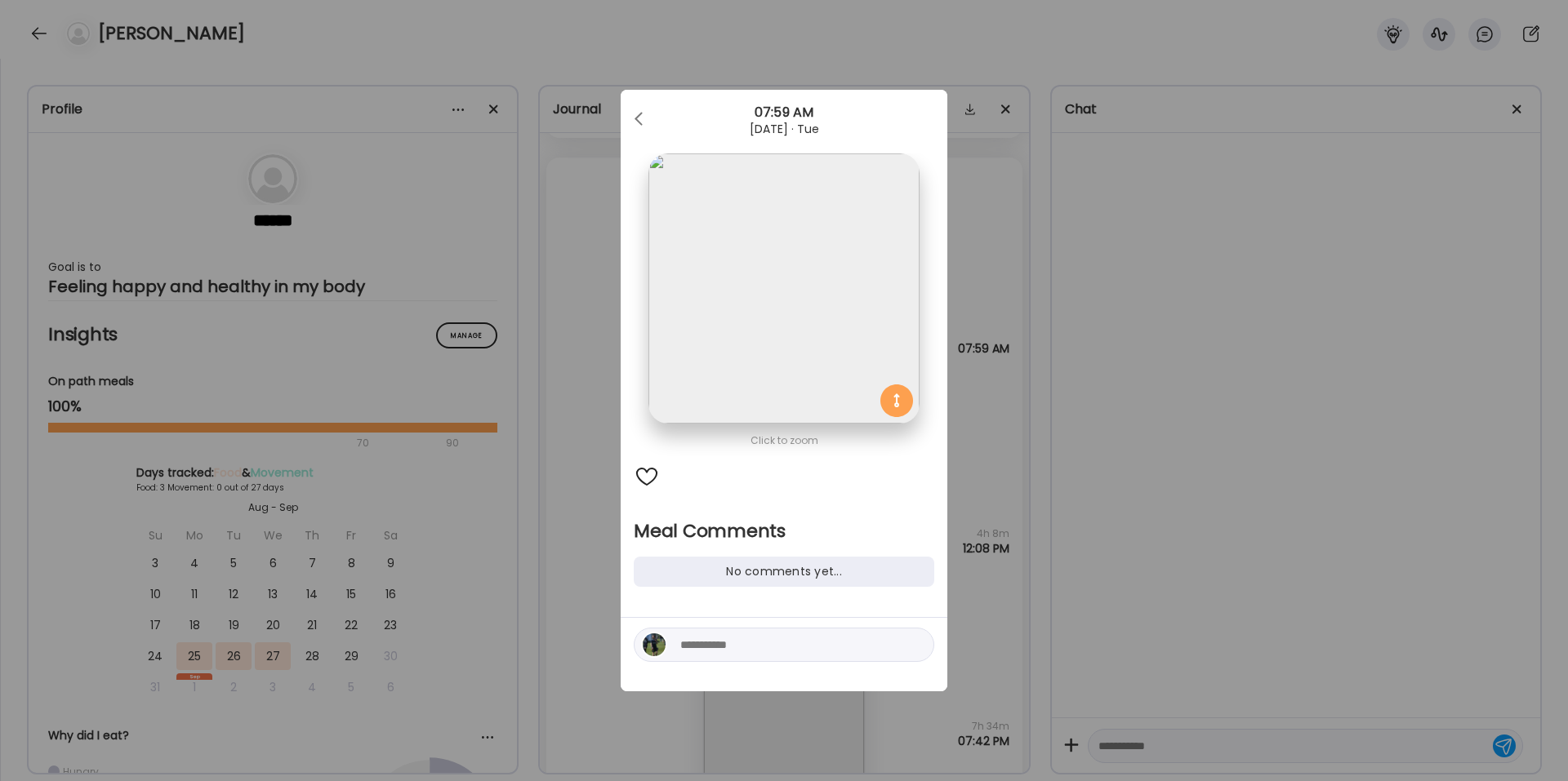
click at [712, 526] on textarea at bounding box center [790, 645] width 220 height 20
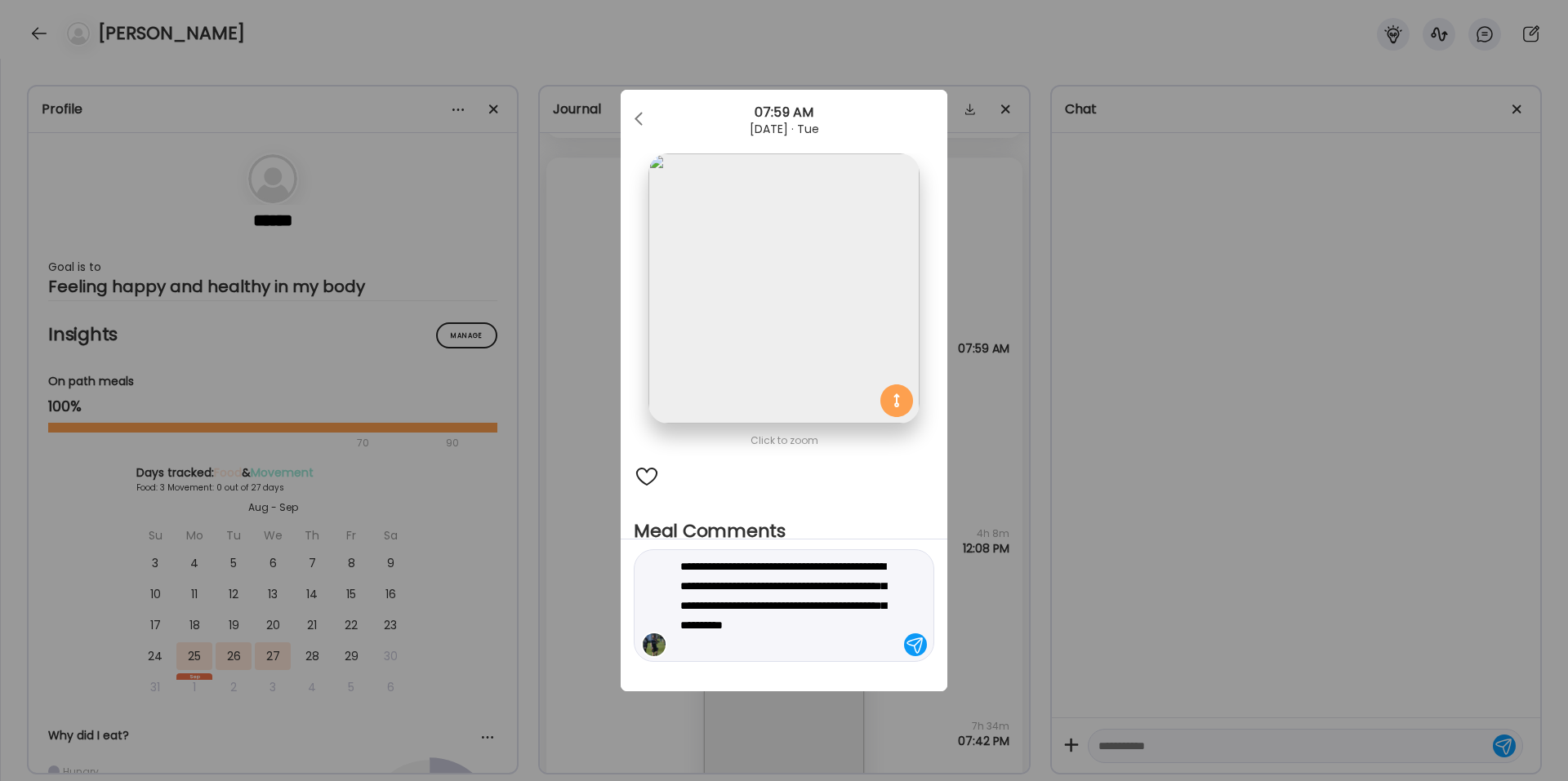
type textarea "**********"
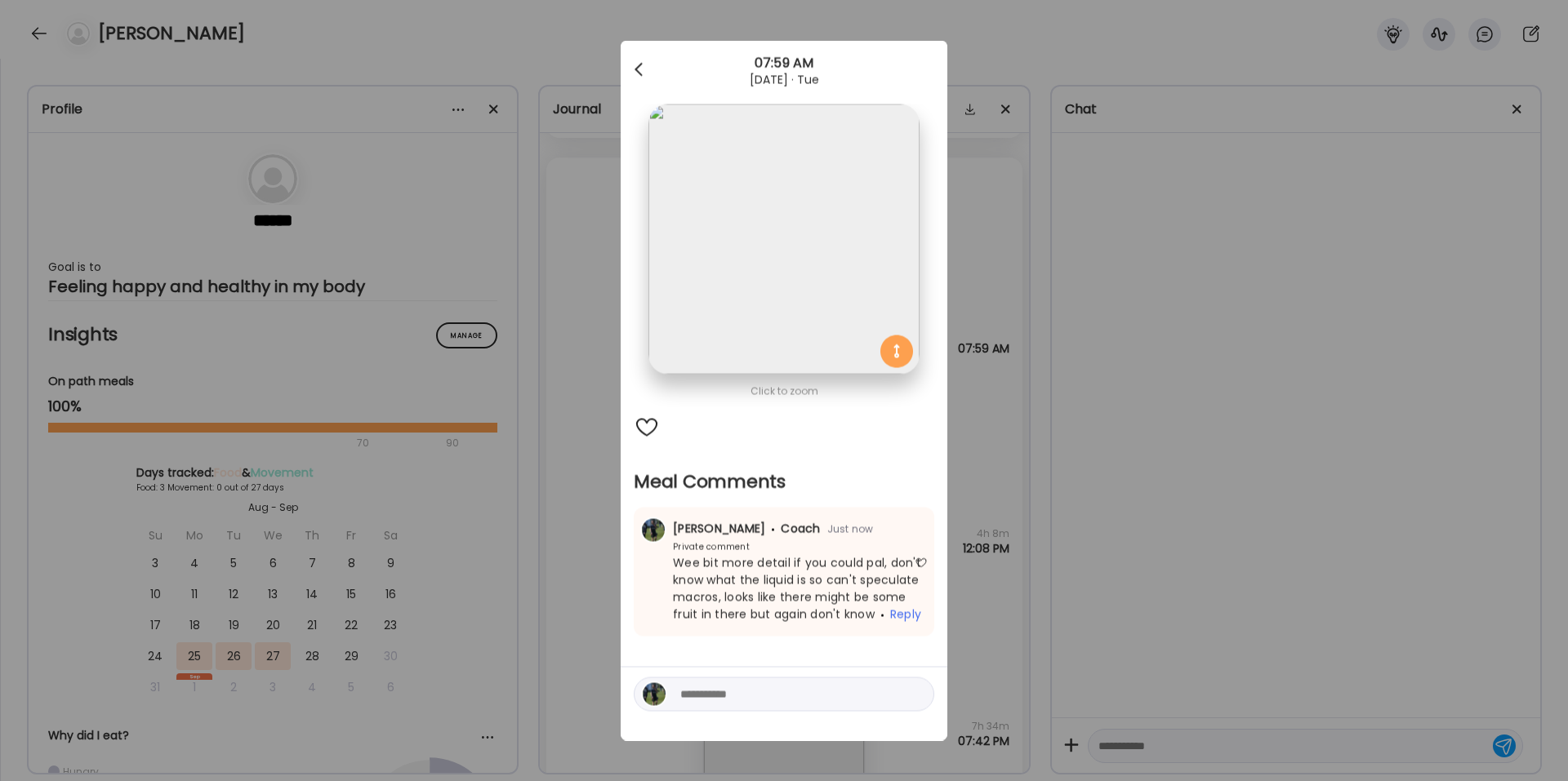
click at [644, 70] on div at bounding box center [640, 69] width 32 height 32
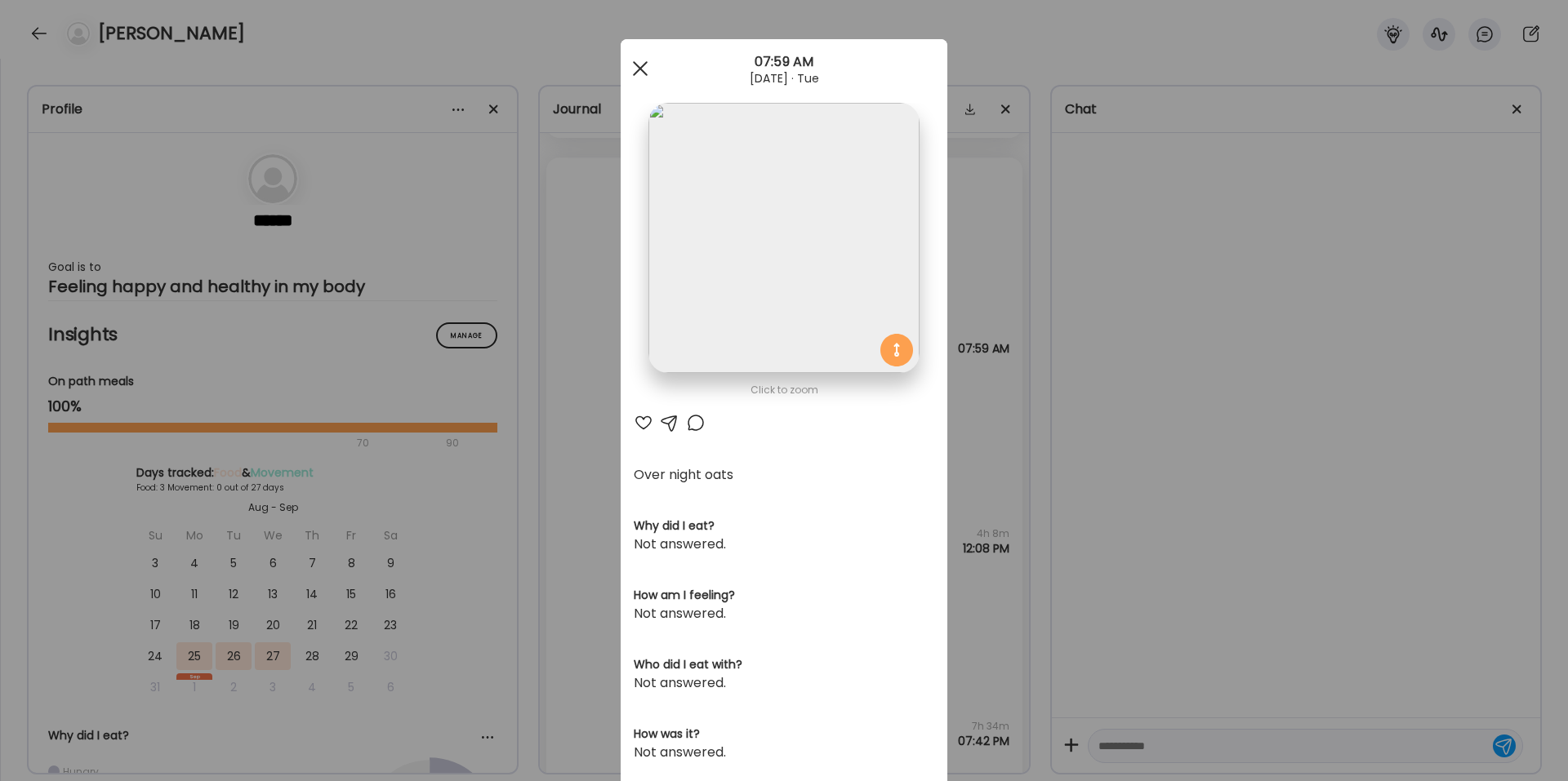
click at [631, 75] on div at bounding box center [640, 68] width 32 height 32
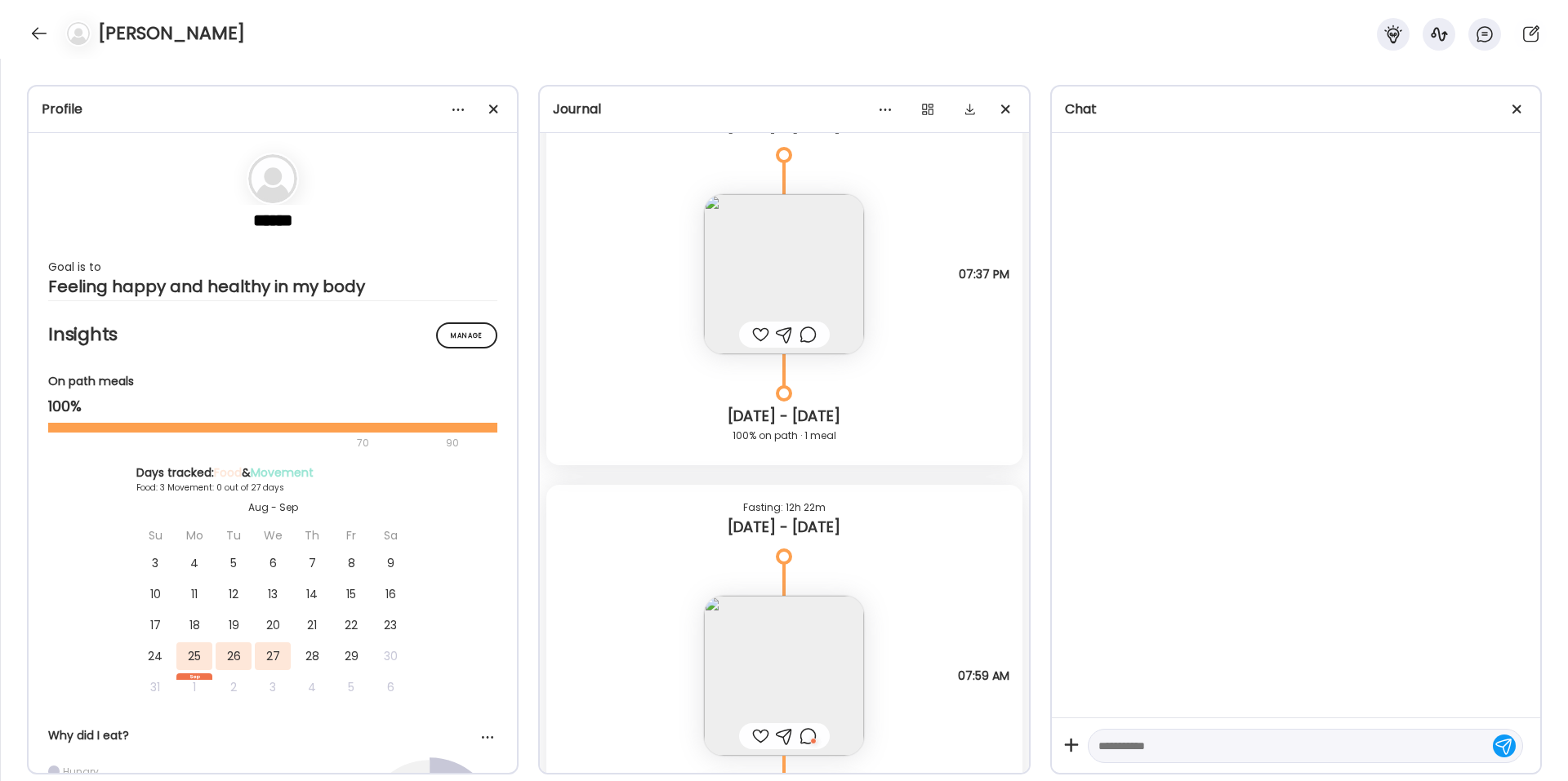
scroll to position [0, 0]
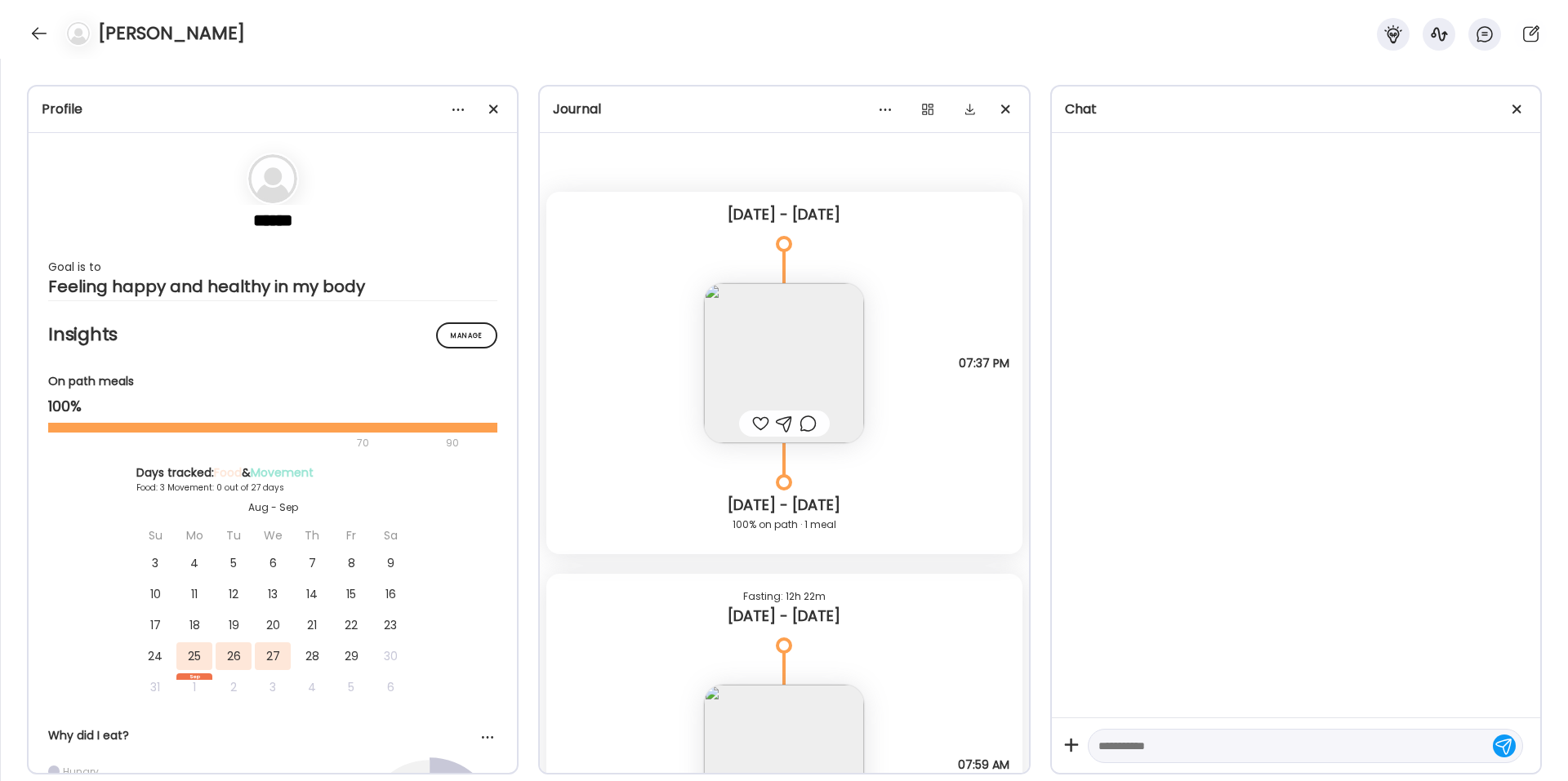
click at [822, 352] on img at bounding box center [784, 362] width 160 height 160
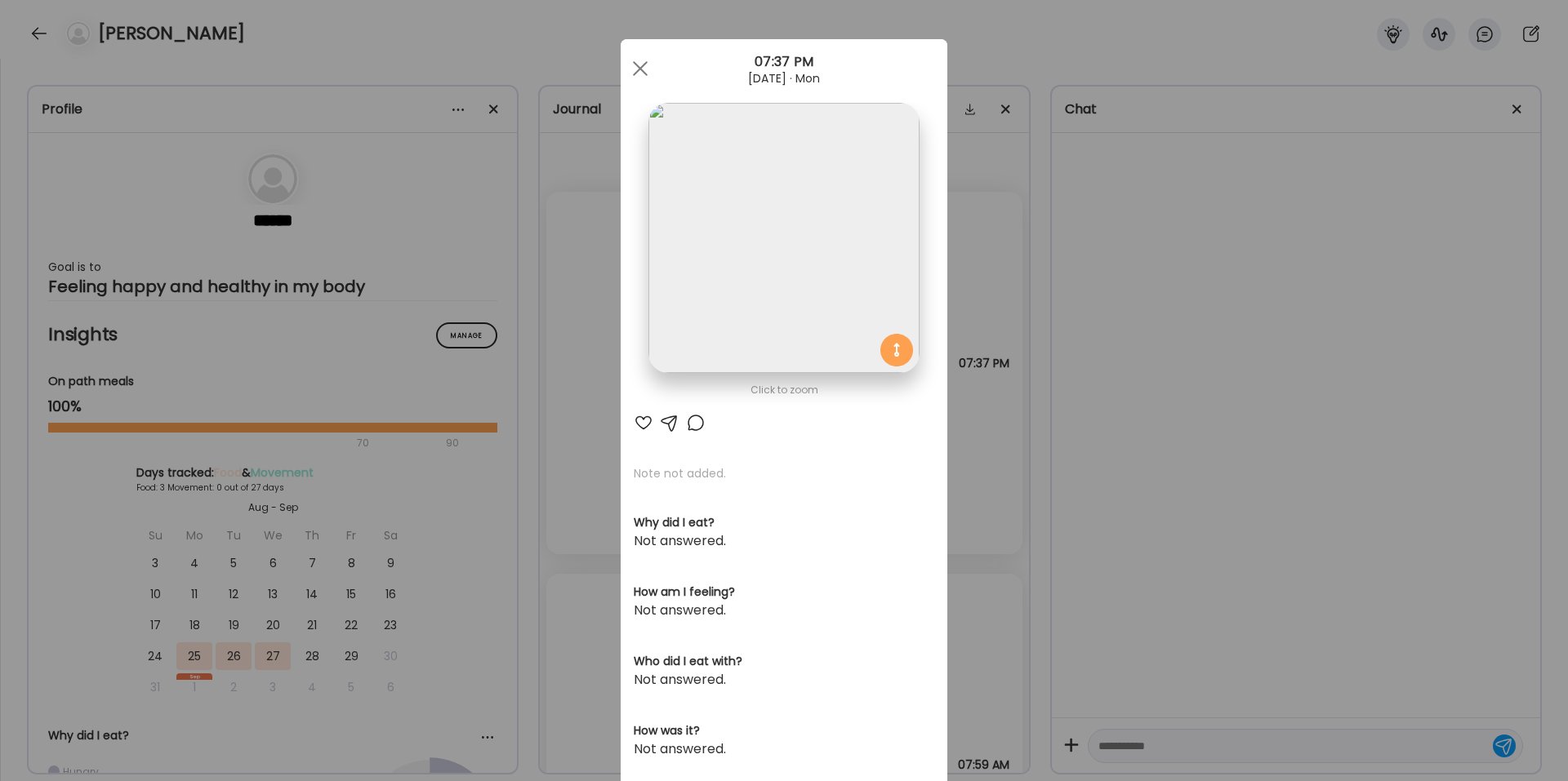
click at [641, 417] on div at bounding box center [644, 423] width 20 height 20
click at [991, 310] on div "Ate Coach Dashboard Wahoo! It’s official Take a moment to set up your Coach Pro…" at bounding box center [784, 390] width 1568 height 781
